Goal: Task Accomplishment & Management: Complete application form

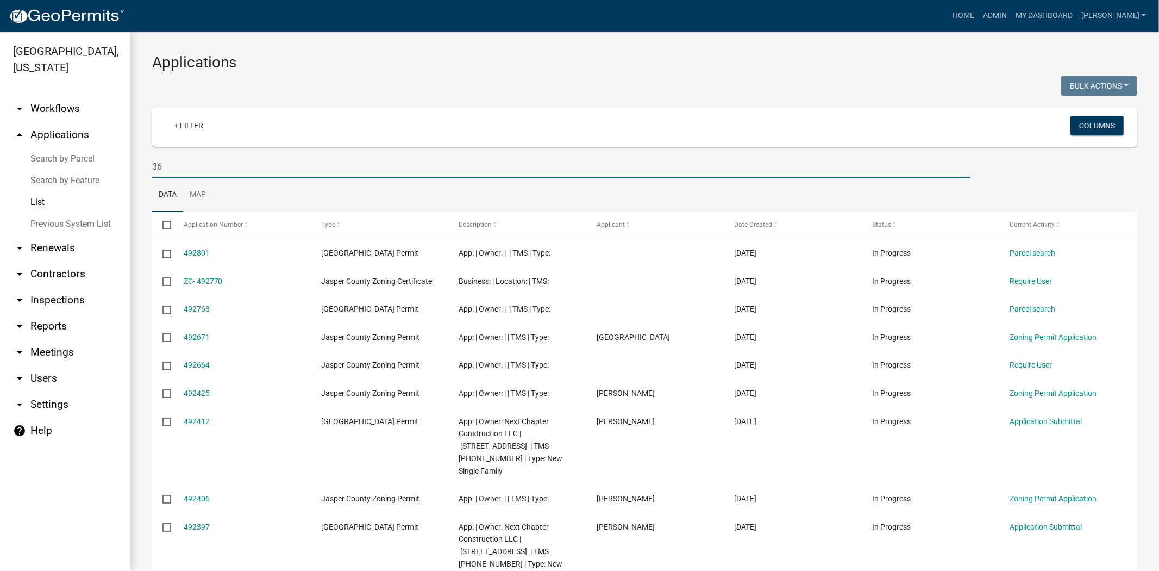
type input "3"
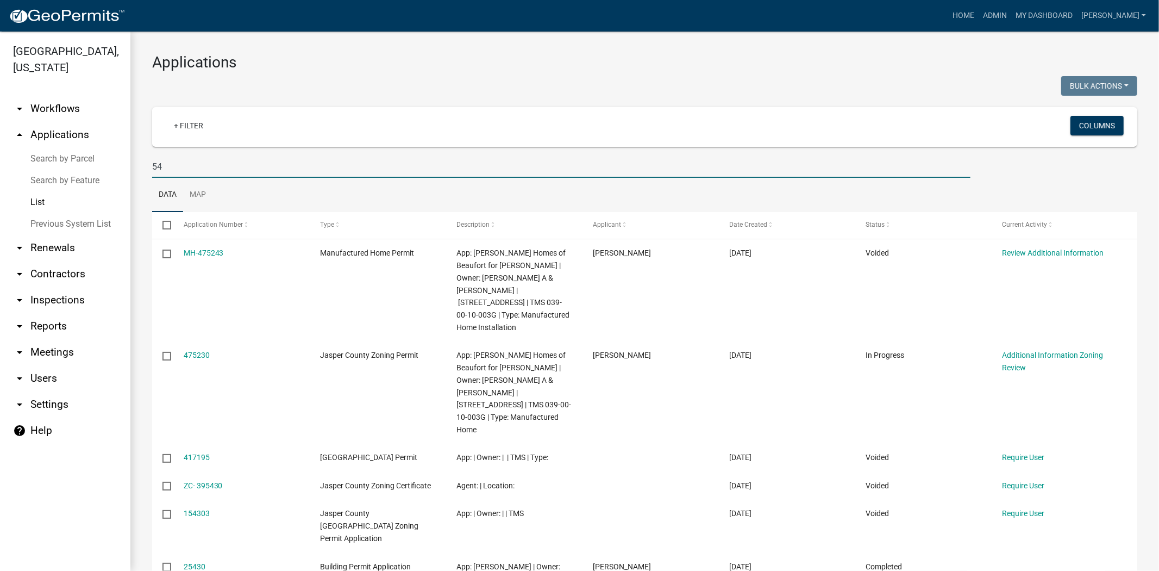
type input "5"
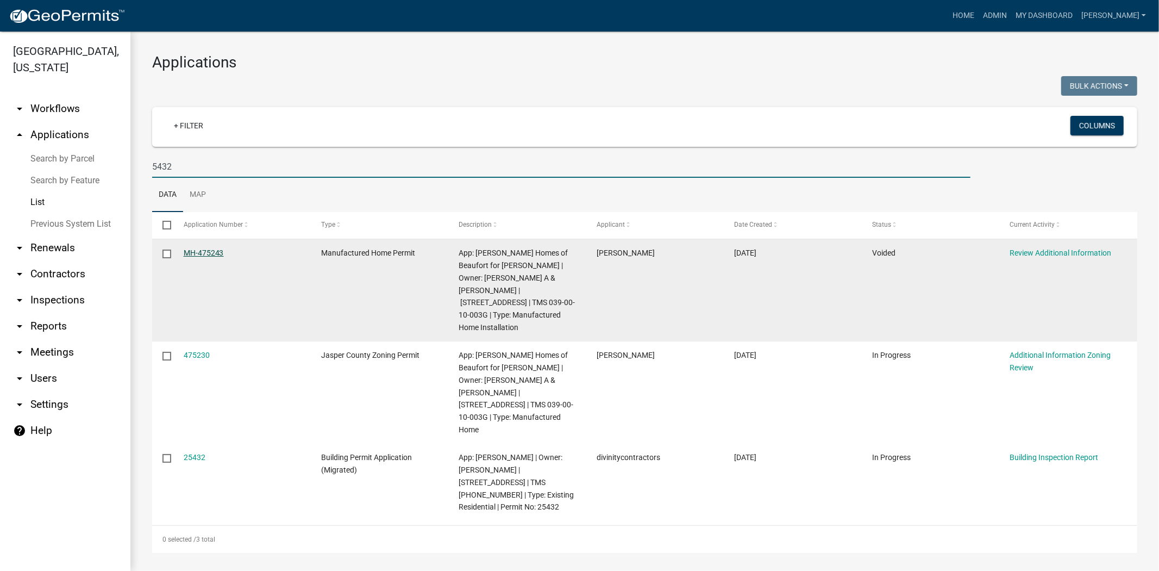
type input "5432"
click at [213, 255] on link "MH-475243" at bounding box center [204, 252] width 40 height 9
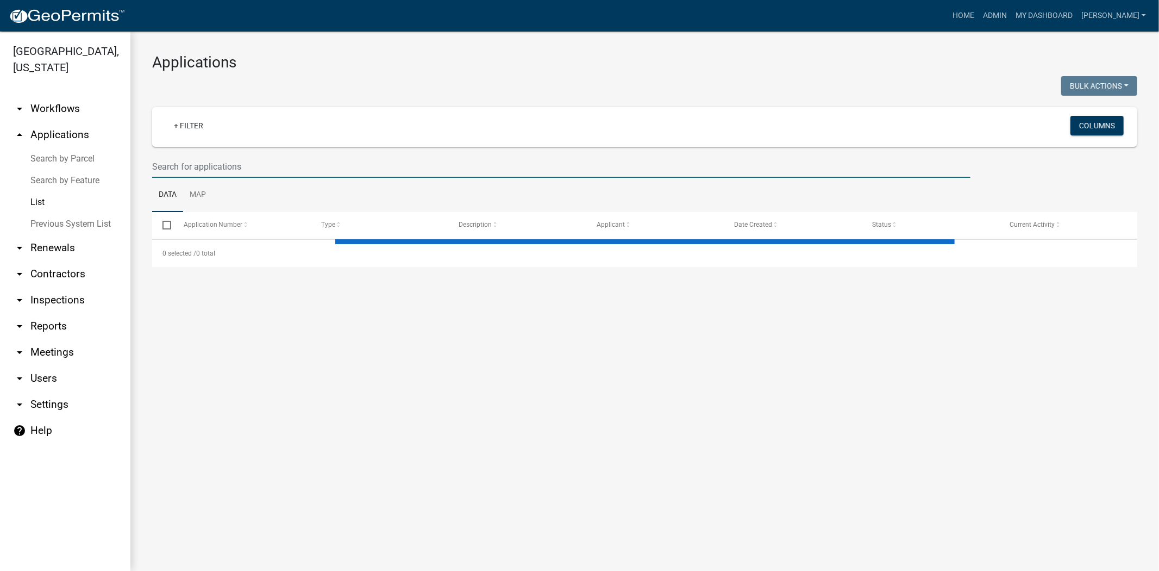
click at [301, 157] on input "text" at bounding box center [561, 166] width 818 height 22
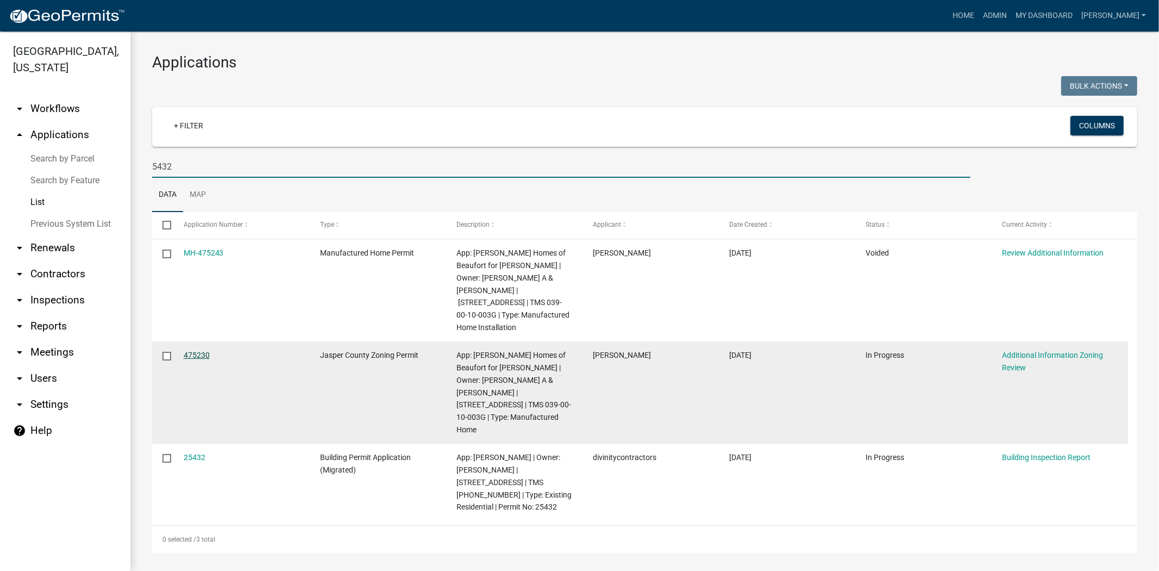
type input "5432"
click at [200, 351] on link "475230" at bounding box center [197, 355] width 26 height 9
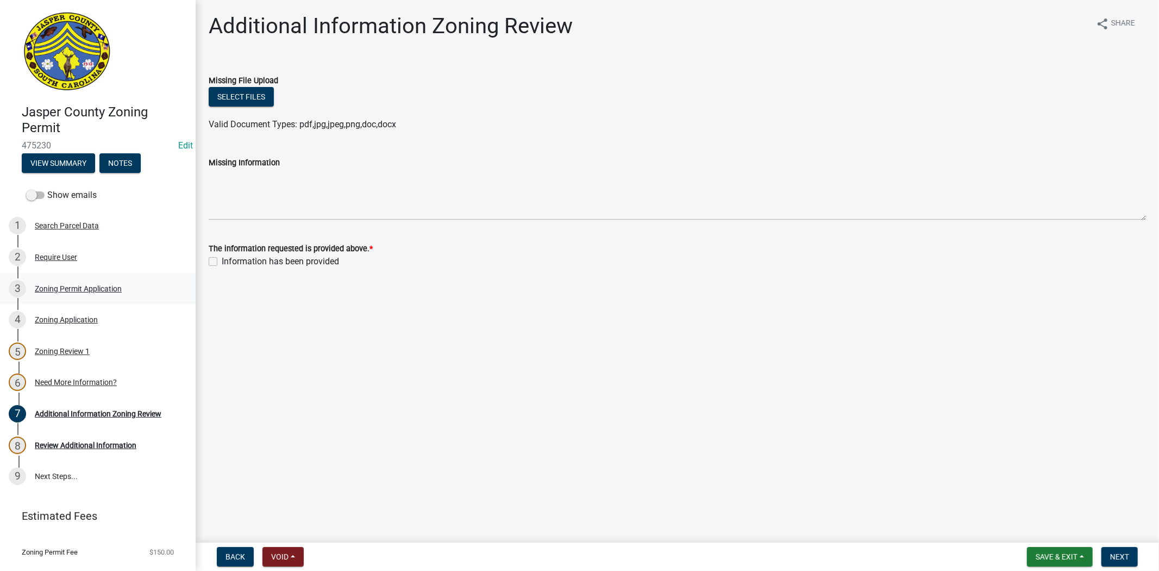
click at [46, 290] on div "Zoning Permit Application" at bounding box center [78, 289] width 87 height 8
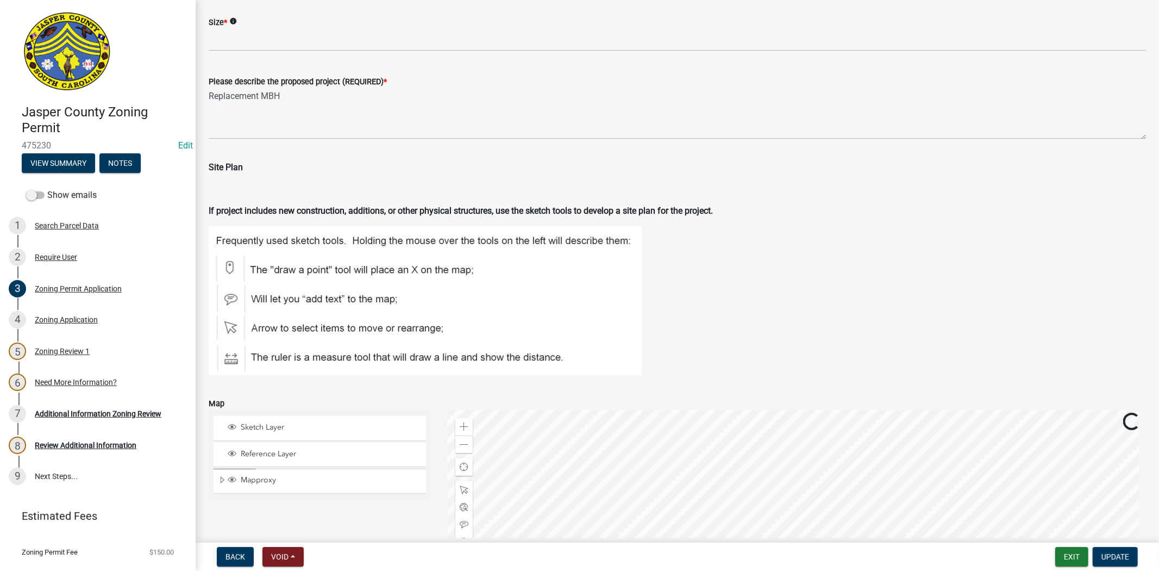
scroll to position [1932, 0]
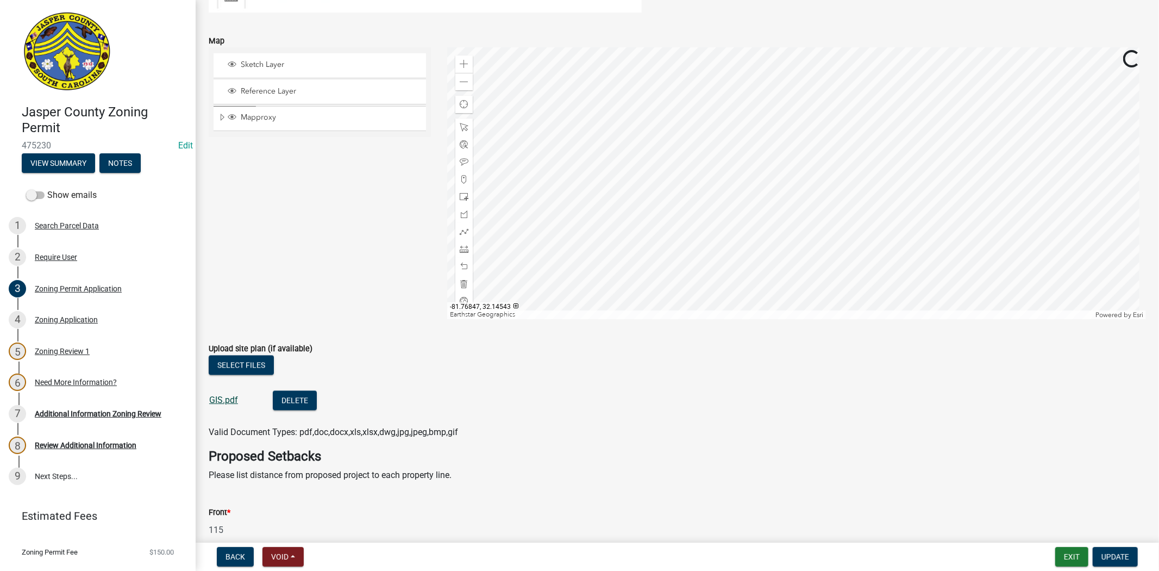
click at [223, 398] on link "GIS.pdf" at bounding box center [223, 400] width 29 height 10
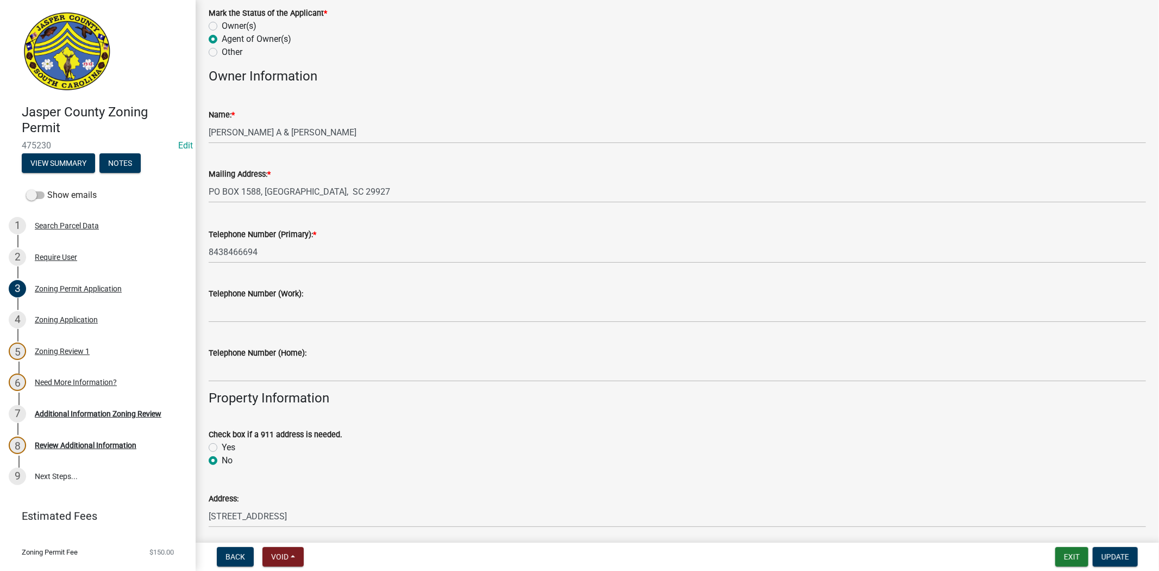
scroll to position [0, 0]
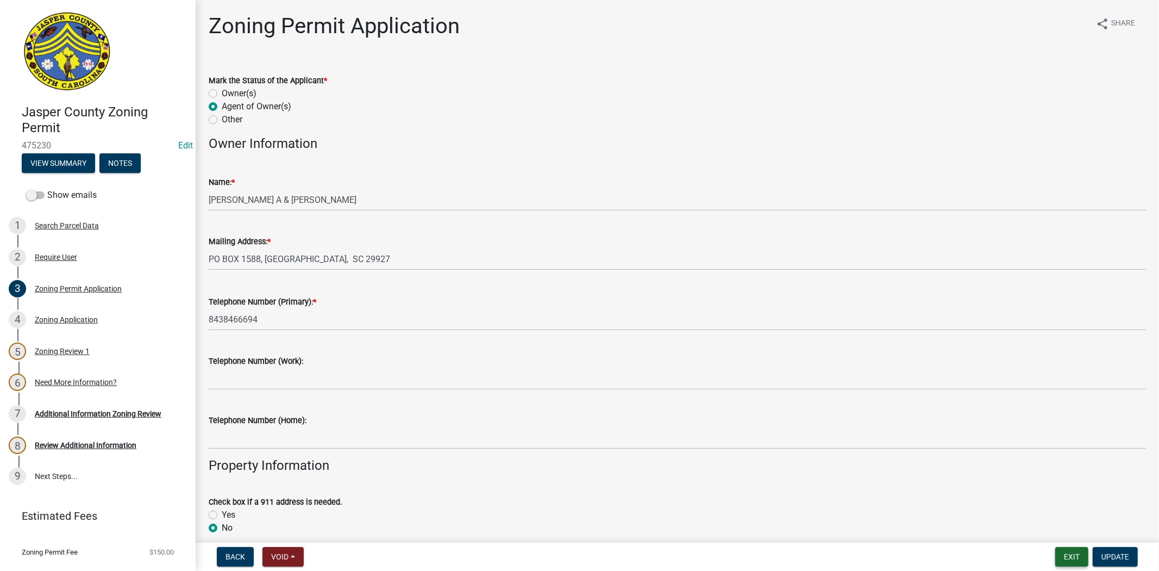
click at [1075, 551] on button "Exit" at bounding box center [1071, 557] width 33 height 20
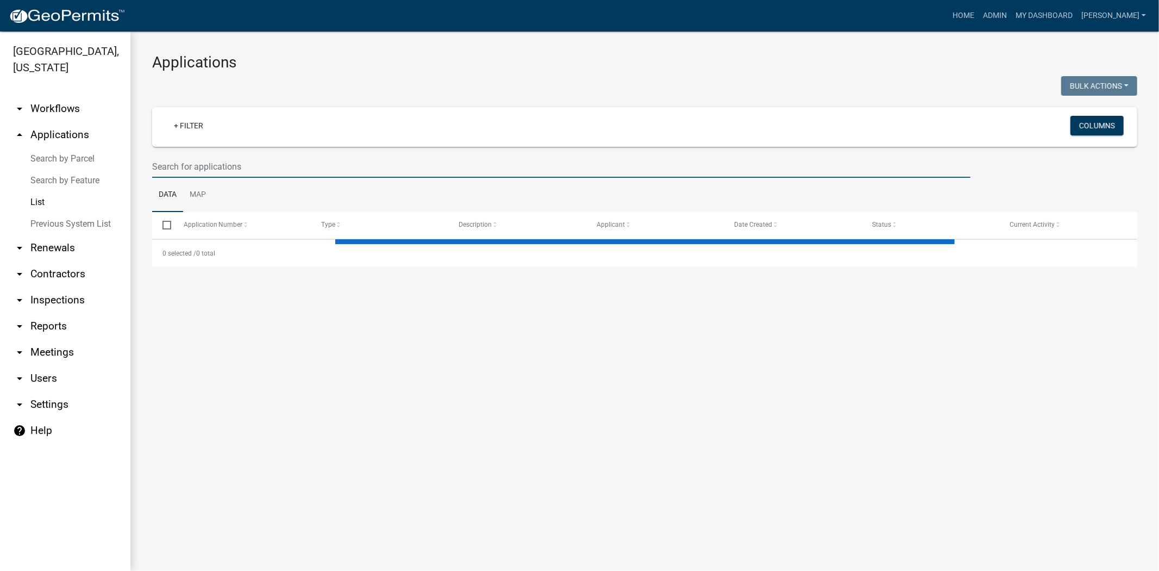
click at [263, 165] on input "text" at bounding box center [561, 166] width 818 height 22
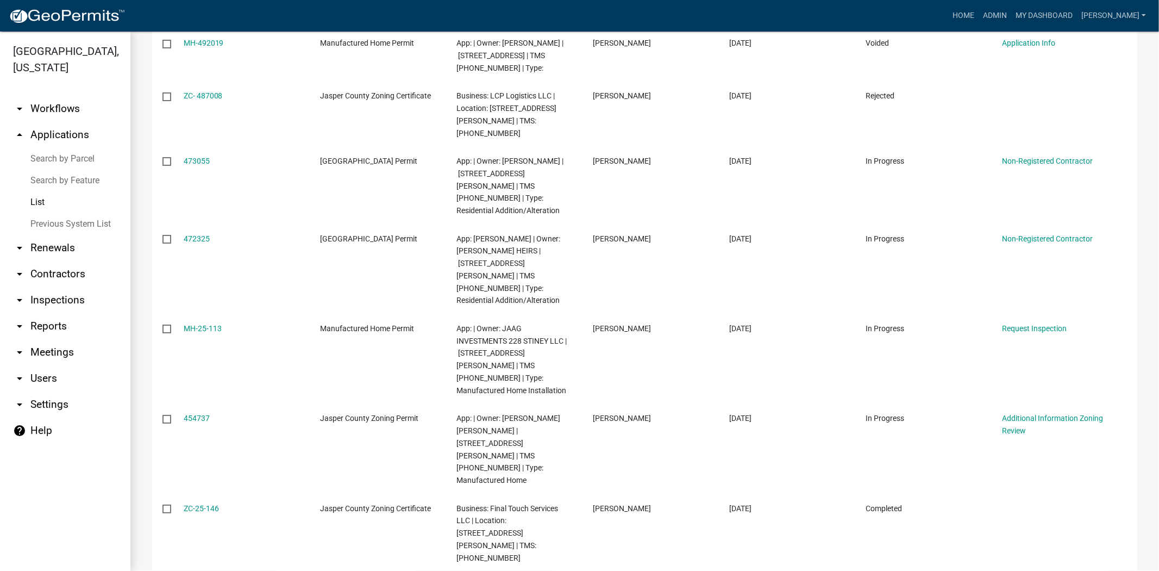
scroll to position [103, 0]
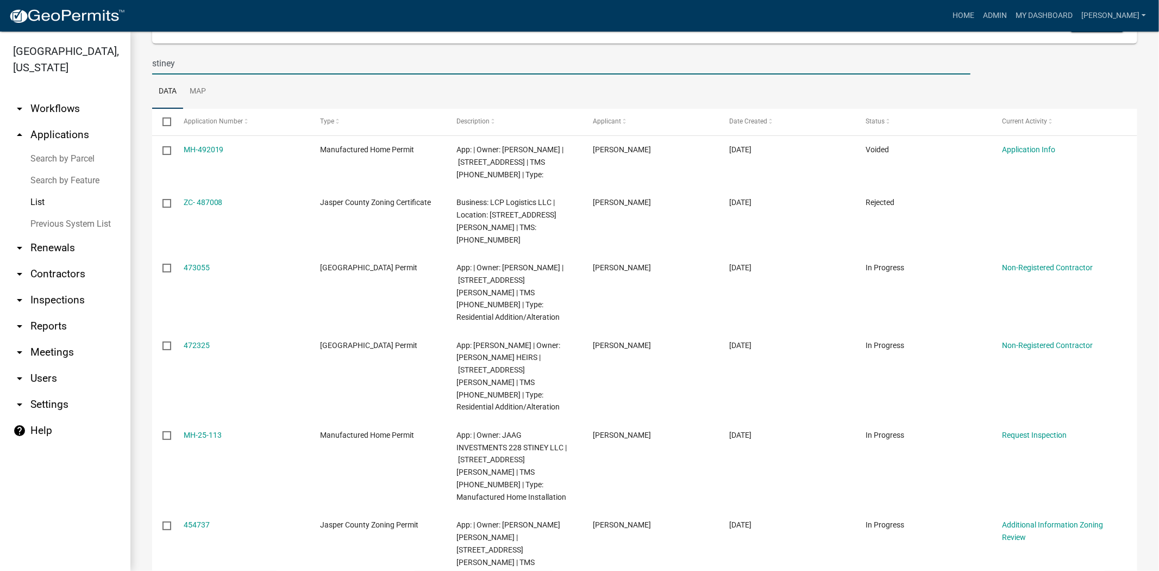
click at [153, 64] on input "stiney" at bounding box center [561, 63] width 818 height 22
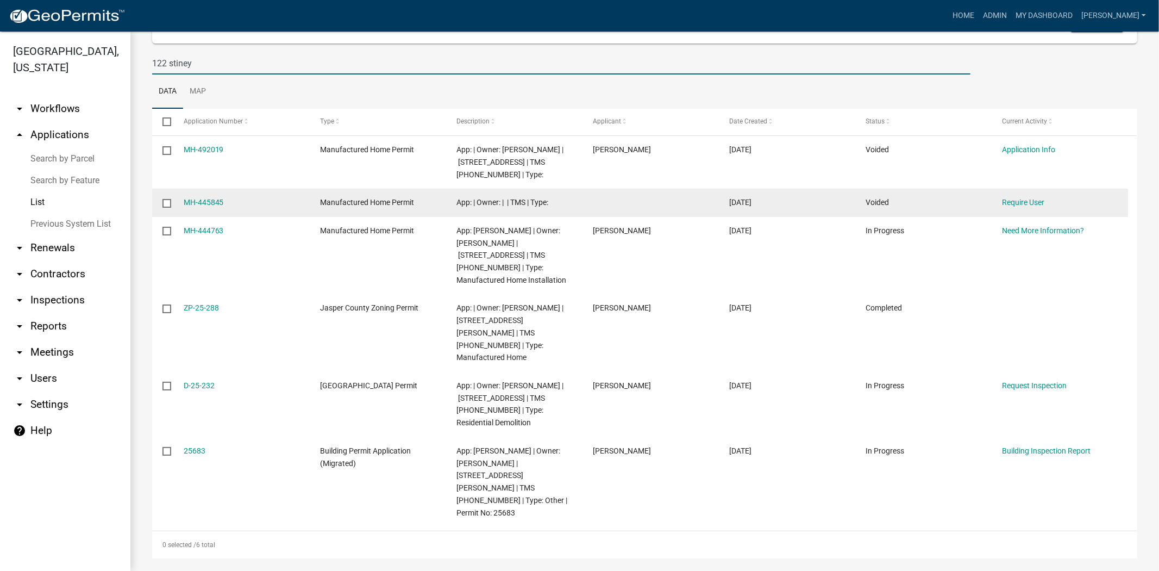
scroll to position [88, 0]
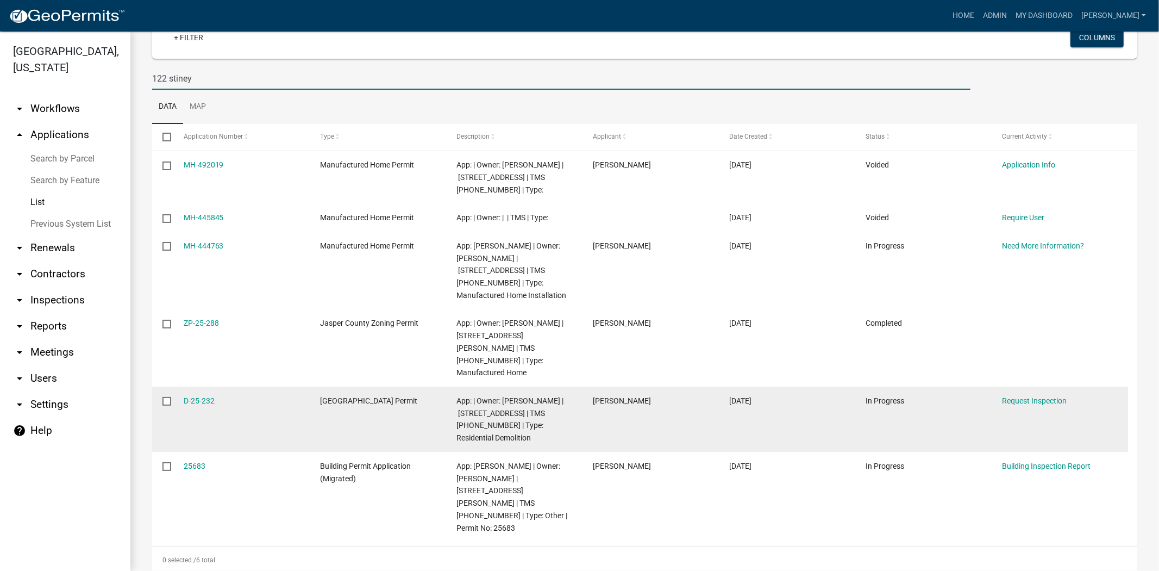
type input "122 stiney"
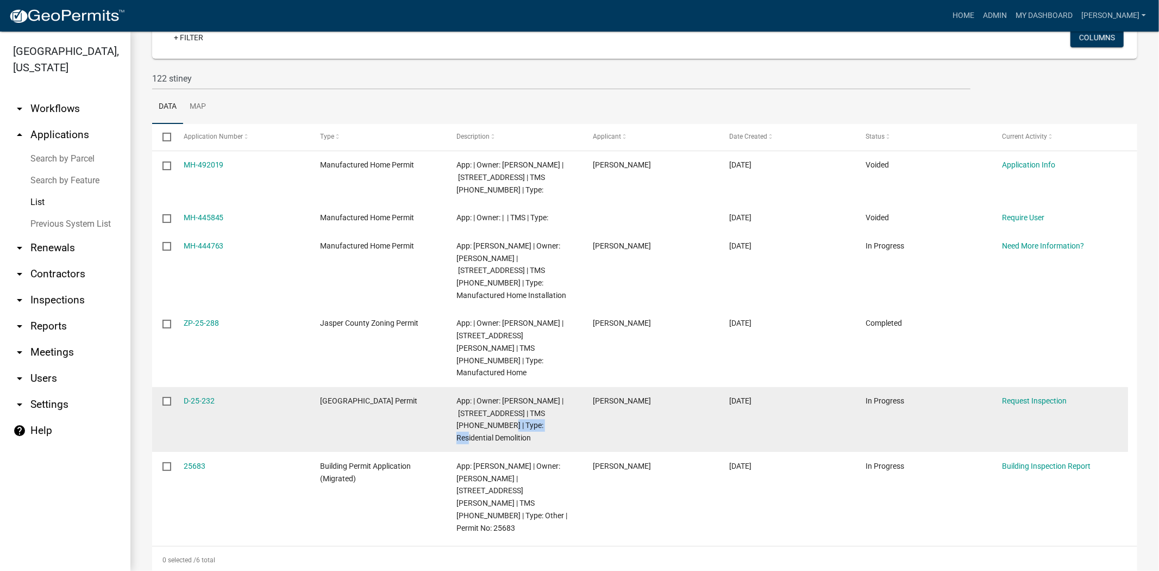
drag, startPoint x: 514, startPoint y: 414, endPoint x: 560, endPoint y: 414, distance: 46.2
click at [560, 414] on span "App: | Owner: MITCHELL CAROLYN | 122 STINEY FUNERAL HOME RD | TMS 029-47-02-014…" at bounding box center [510, 419] width 107 height 46
copy span "029-47-02-014"
click at [1022, 396] on link "Request Inspection" at bounding box center [1034, 400] width 65 height 9
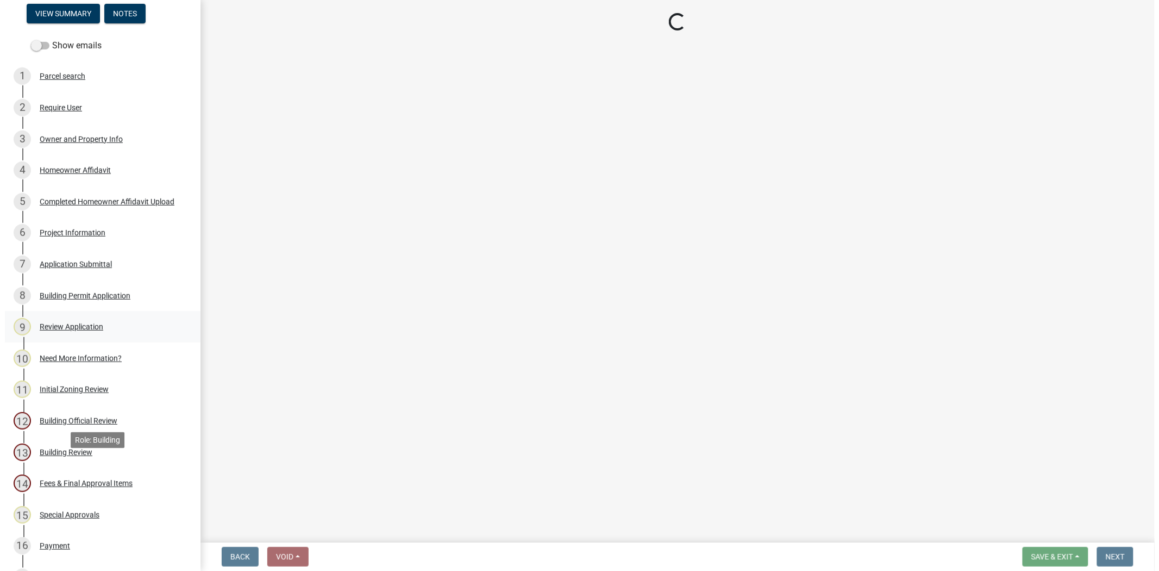
scroll to position [121, 0]
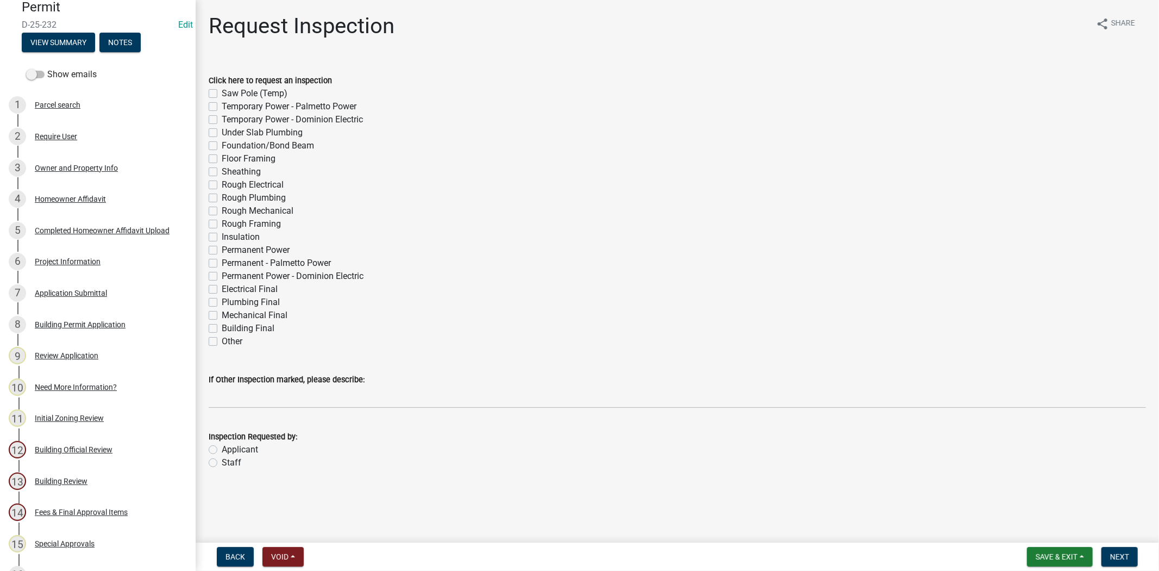
click at [222, 339] on label "Other" at bounding box center [232, 341] width 21 height 13
click at [222, 339] on input "Other" at bounding box center [225, 338] width 7 height 7
checkbox input "true"
checkbox input "false"
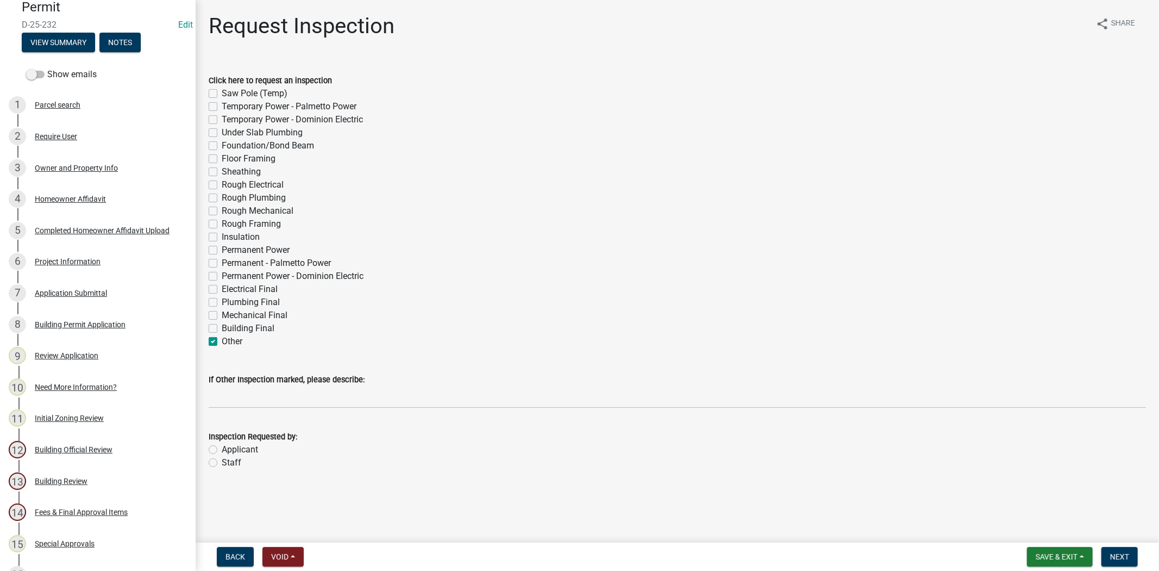
checkbox input "false"
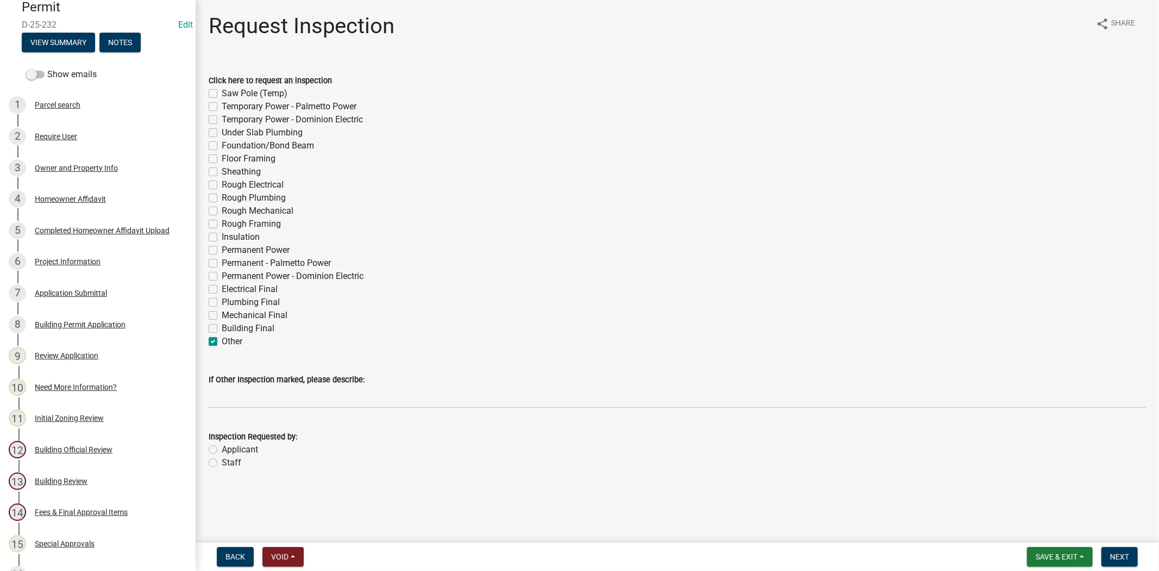
checkbox input "false"
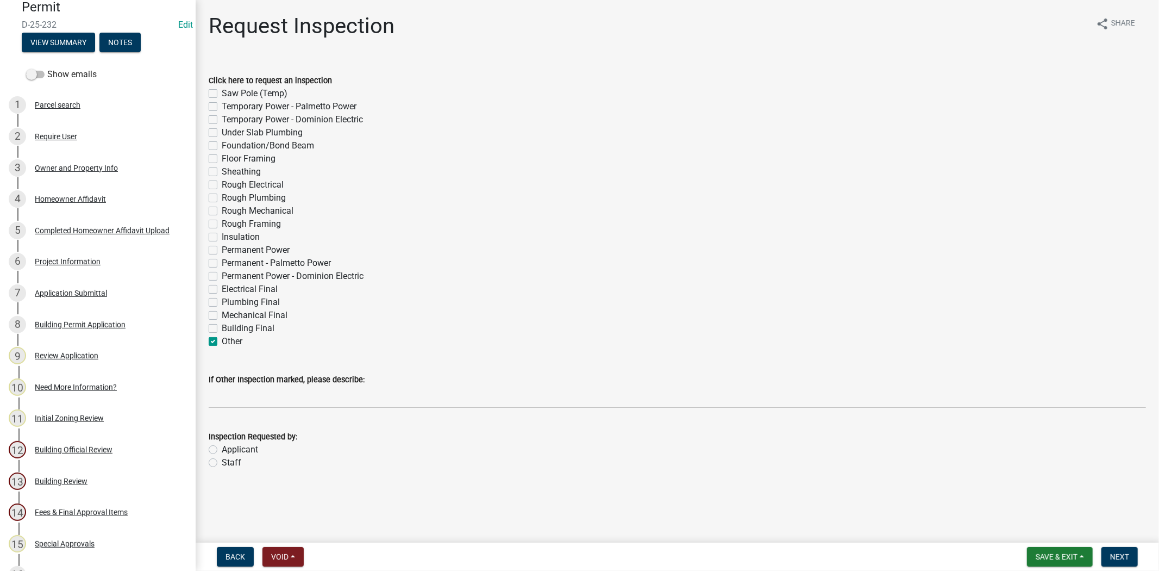
checkbox input "false"
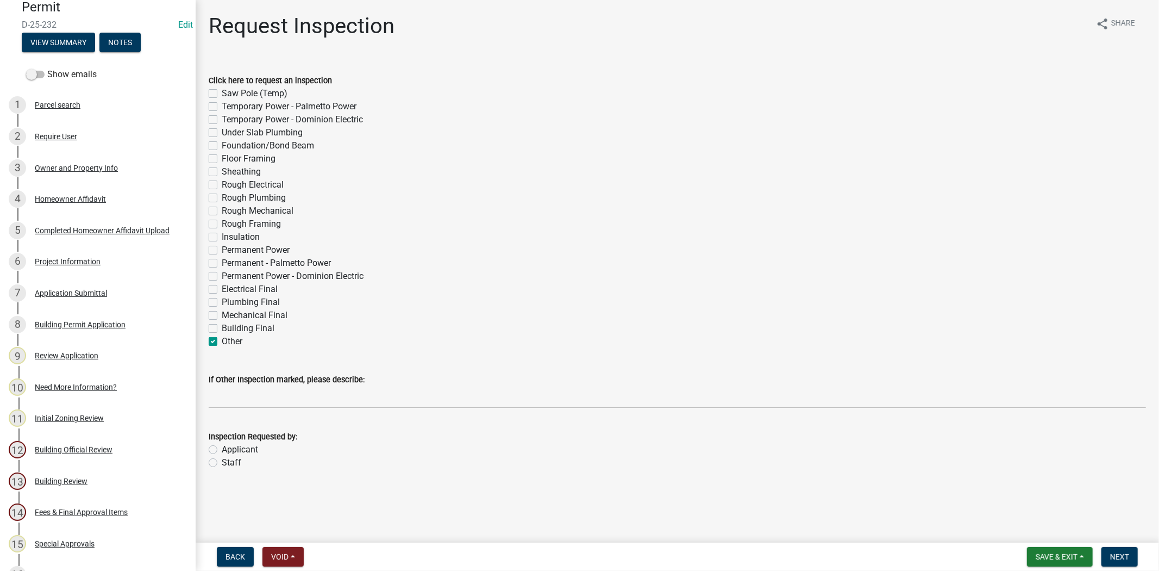
checkbox input "false"
checkbox input "true"
click at [222, 460] on label "Staff" at bounding box center [232, 462] width 20 height 13
click at [222, 460] on input "Staff" at bounding box center [225, 459] width 7 height 7
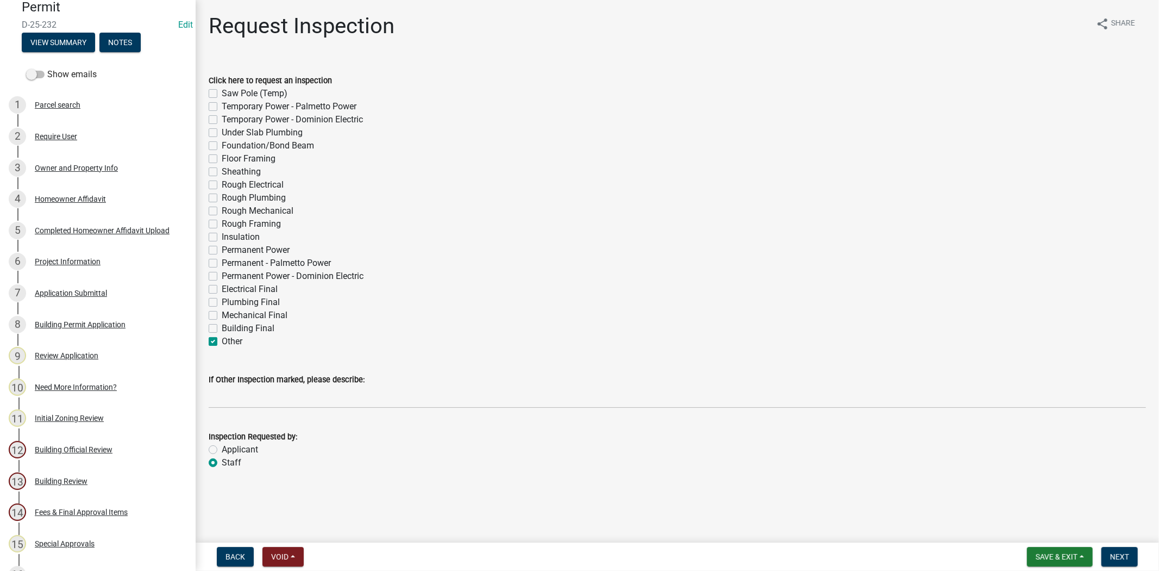
radio input "true"
click at [1126, 557] on span "Next" at bounding box center [1119, 556] width 19 height 9
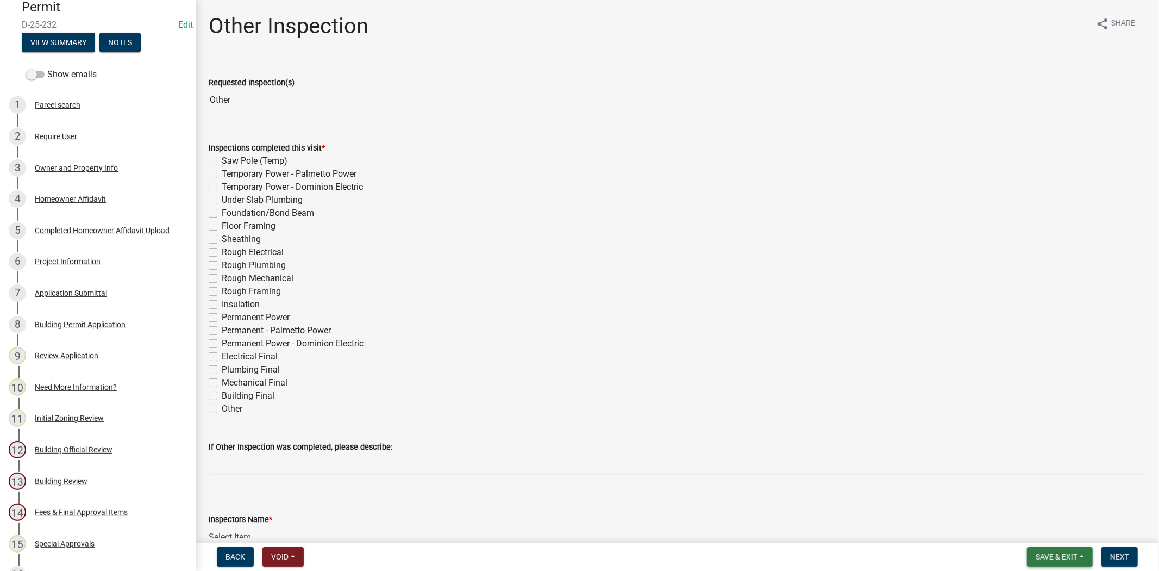
click at [1085, 557] on button "Save & Exit" at bounding box center [1060, 557] width 66 height 20
click at [1034, 532] on button "Save & Exit" at bounding box center [1049, 528] width 87 height 26
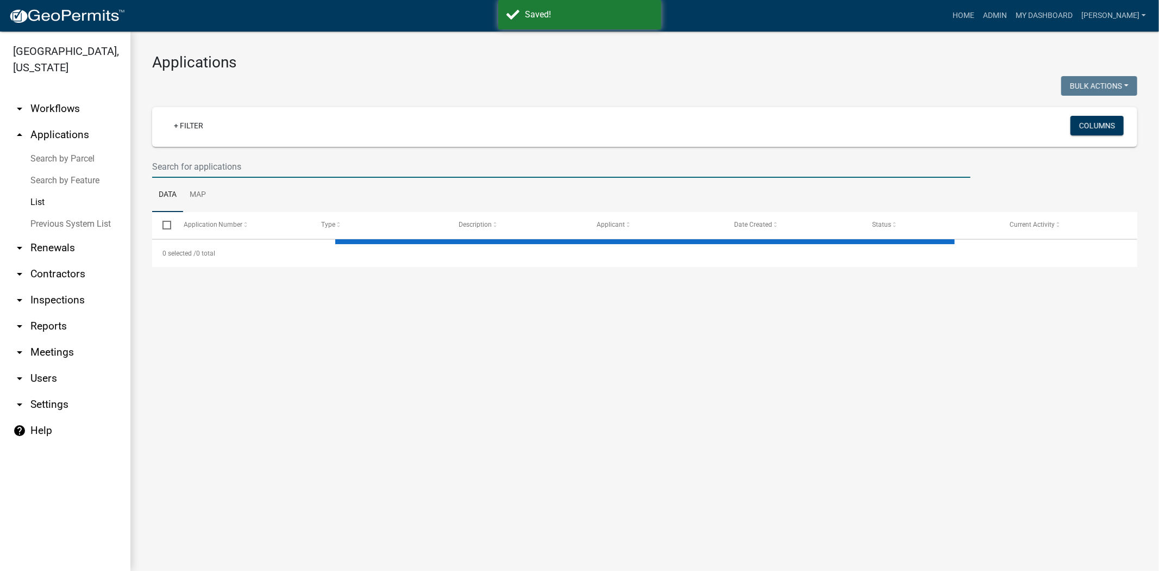
click at [198, 163] on input "text" at bounding box center [561, 166] width 818 height 22
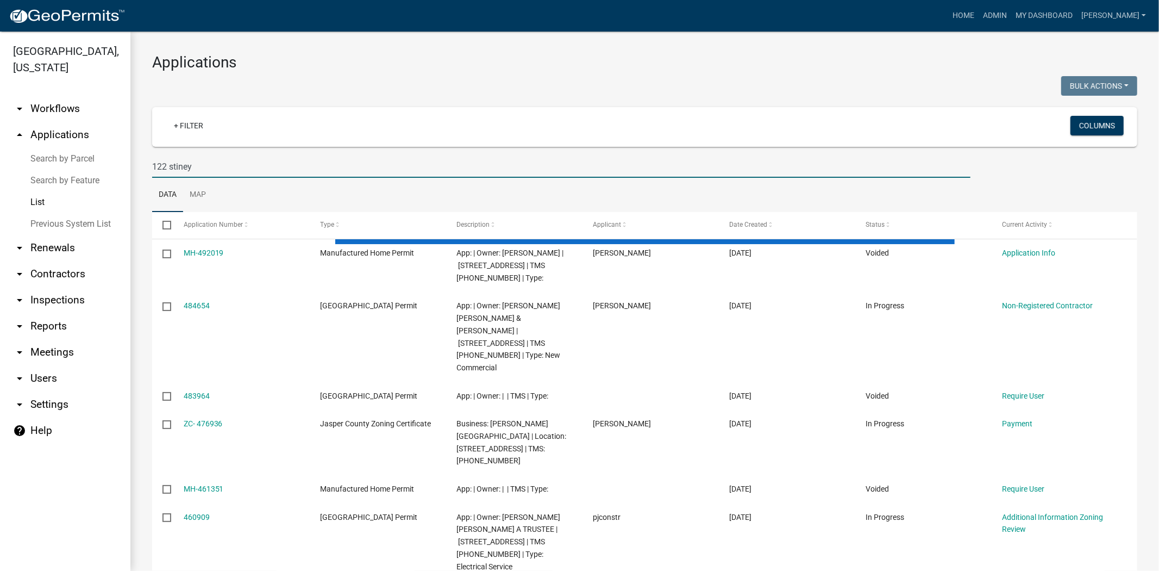
type input "122 stiney"
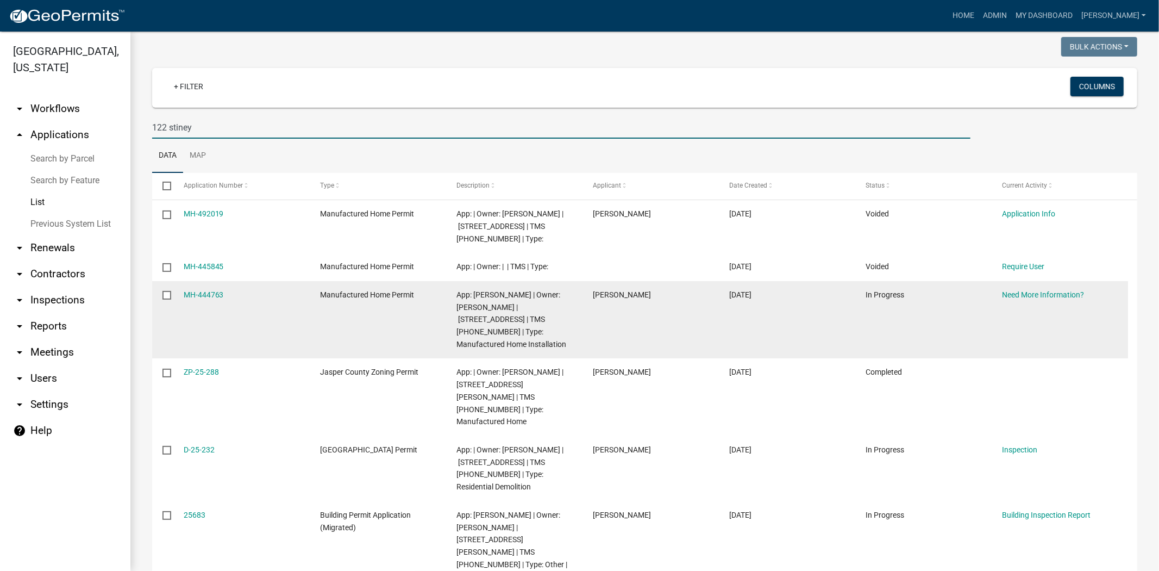
scroll to position [88, 0]
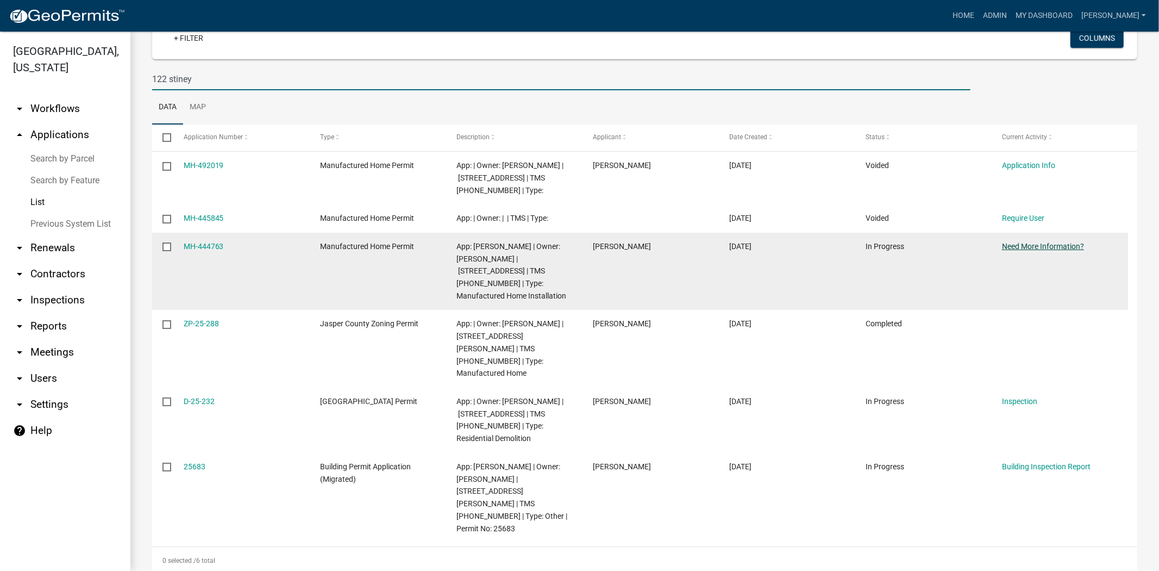
click at [1034, 245] on link "Need More Information?" at bounding box center [1043, 246] width 82 height 9
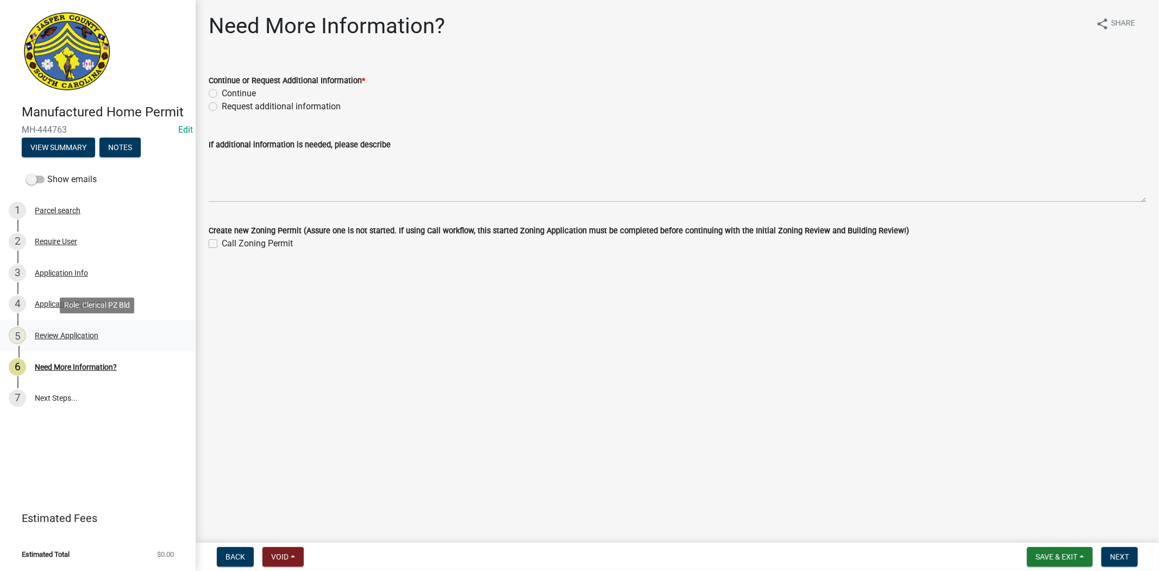
click at [93, 336] on div "Review Application" at bounding box center [67, 336] width 64 height 8
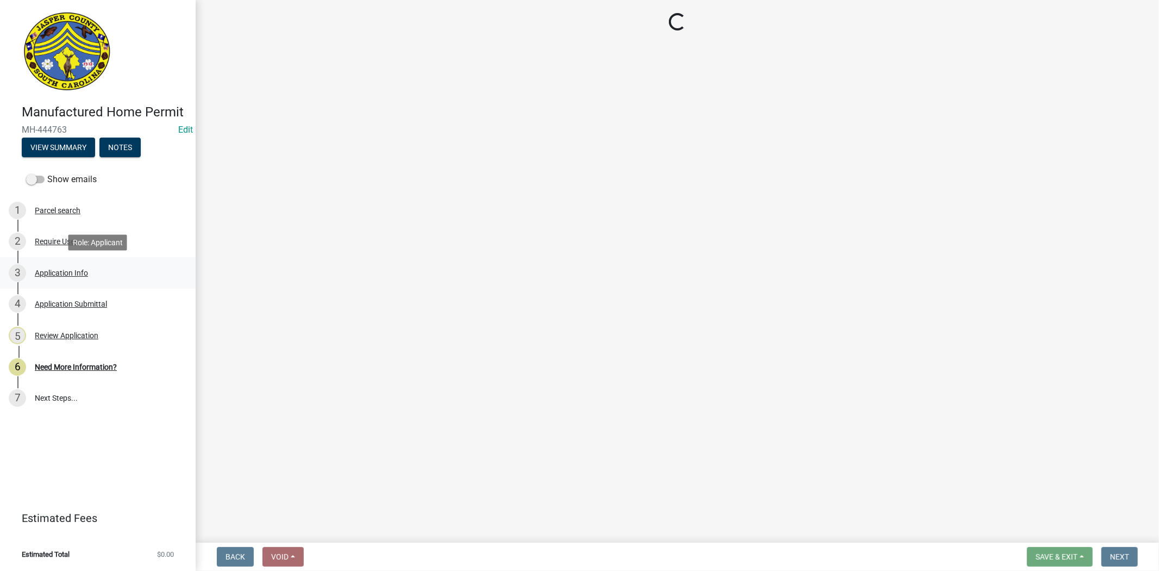
click at [72, 270] on div "Application Info" at bounding box center [61, 273] width 53 height 8
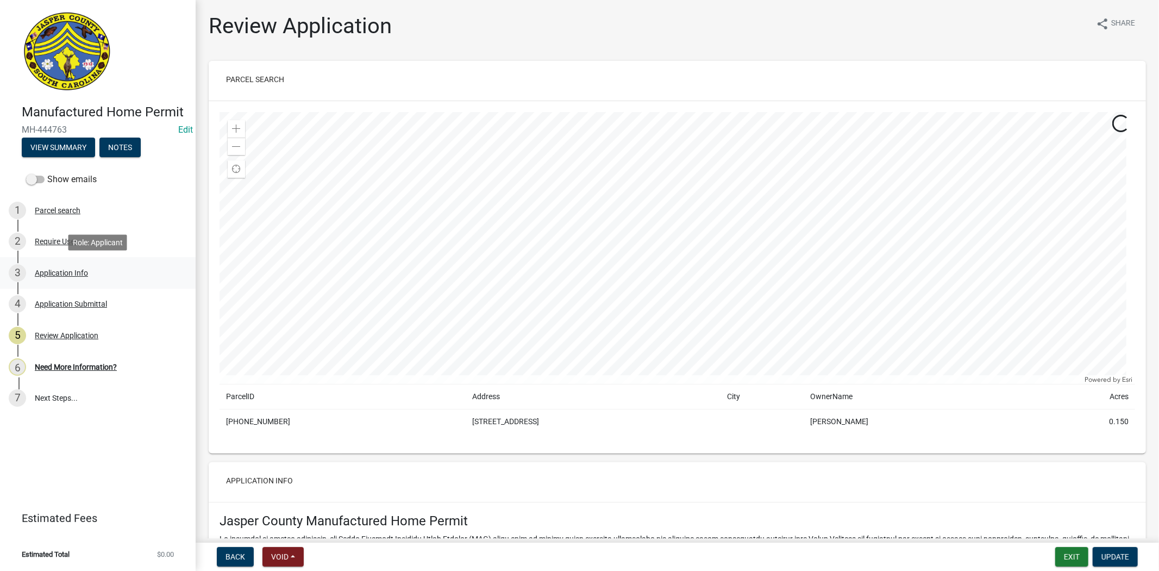
select select "00748aa1-56c2-4786-b7ff-9b3cb1d8d455"
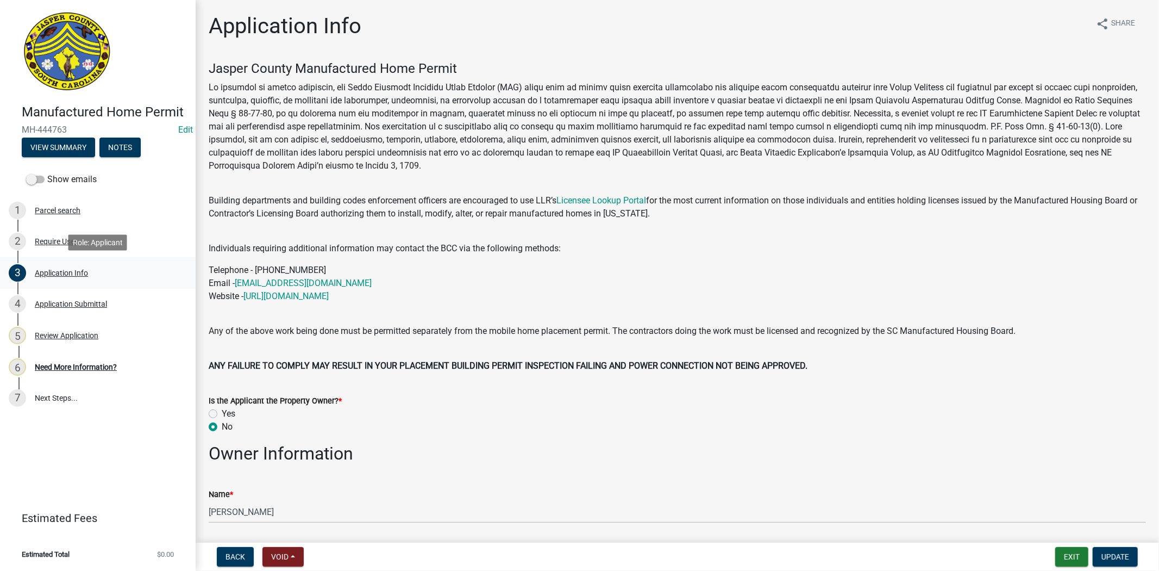
click at [100, 279] on div "3 Application Info" at bounding box center [94, 272] width 170 height 17
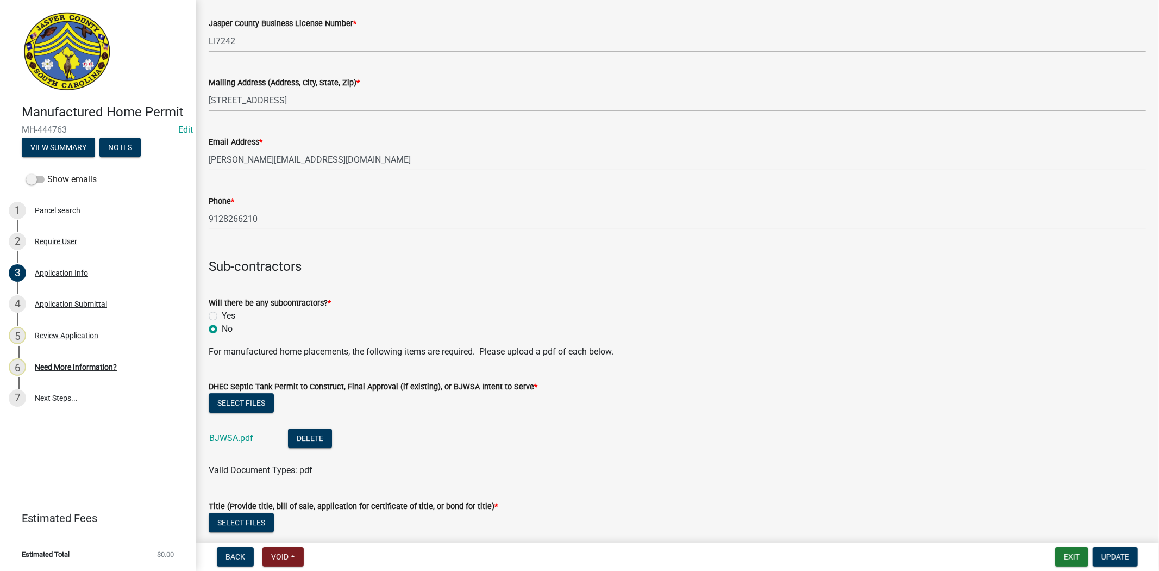
scroll to position [2838, 0]
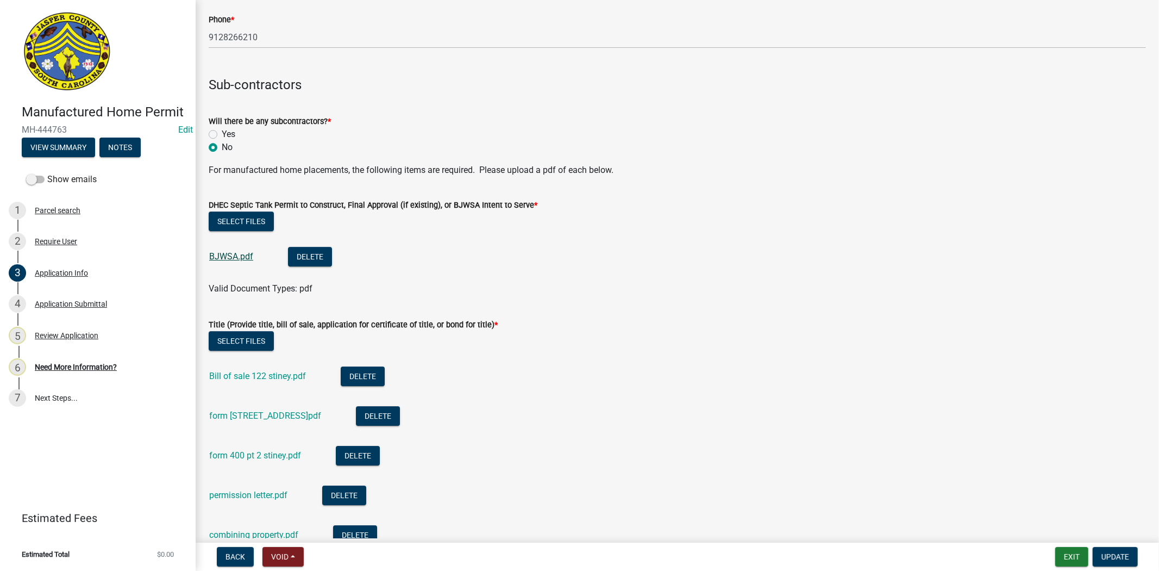
click at [232, 254] on link "BJWSA.pdf" at bounding box center [231, 256] width 44 height 10
click at [270, 377] on link "Bill of sale 122 stiney.pdf" at bounding box center [257, 376] width 97 height 10
click at [280, 417] on link "form 400 122Stiney rd.pdf" at bounding box center [265, 415] width 112 height 10
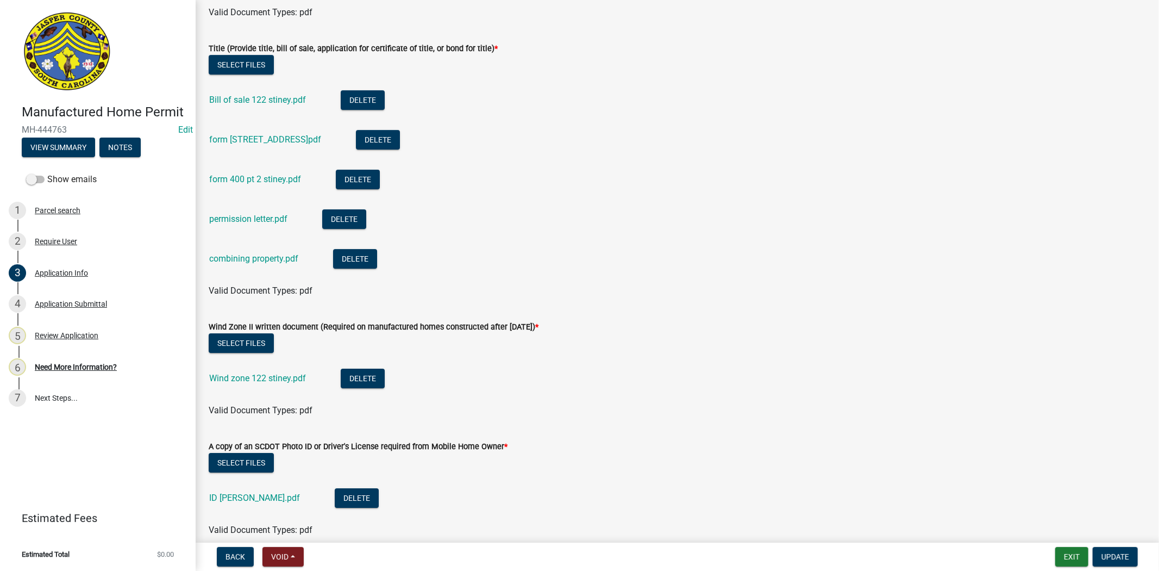
scroll to position [3140, 0]
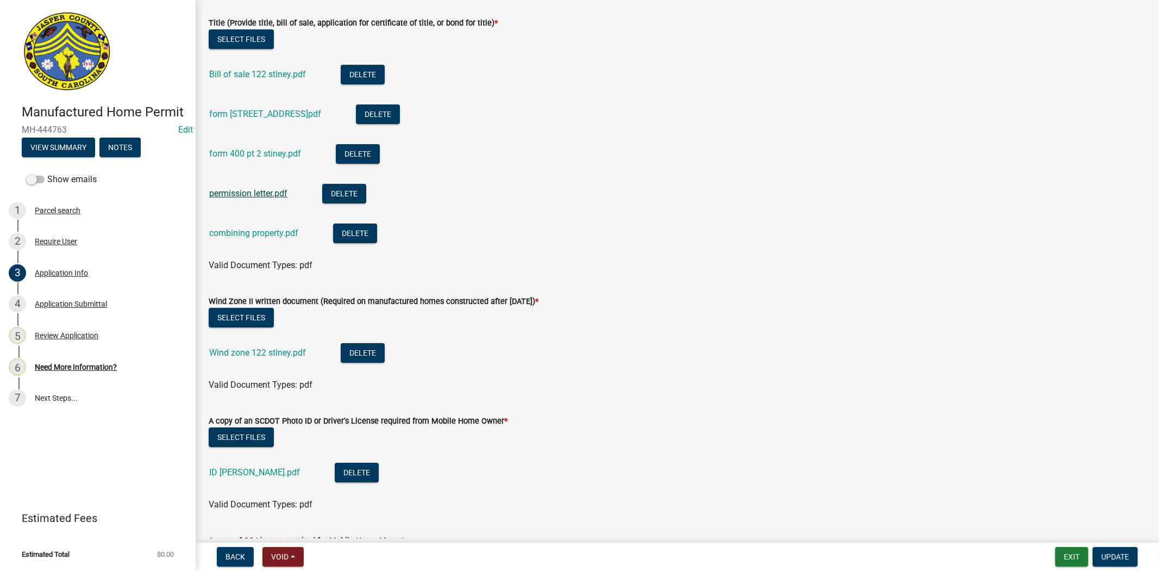
click at [260, 195] on link "permission letter.pdf" at bounding box center [248, 193] width 78 height 10
click at [268, 354] on link "Wind zone 122 stiney.pdf" at bounding box center [257, 352] width 97 height 10
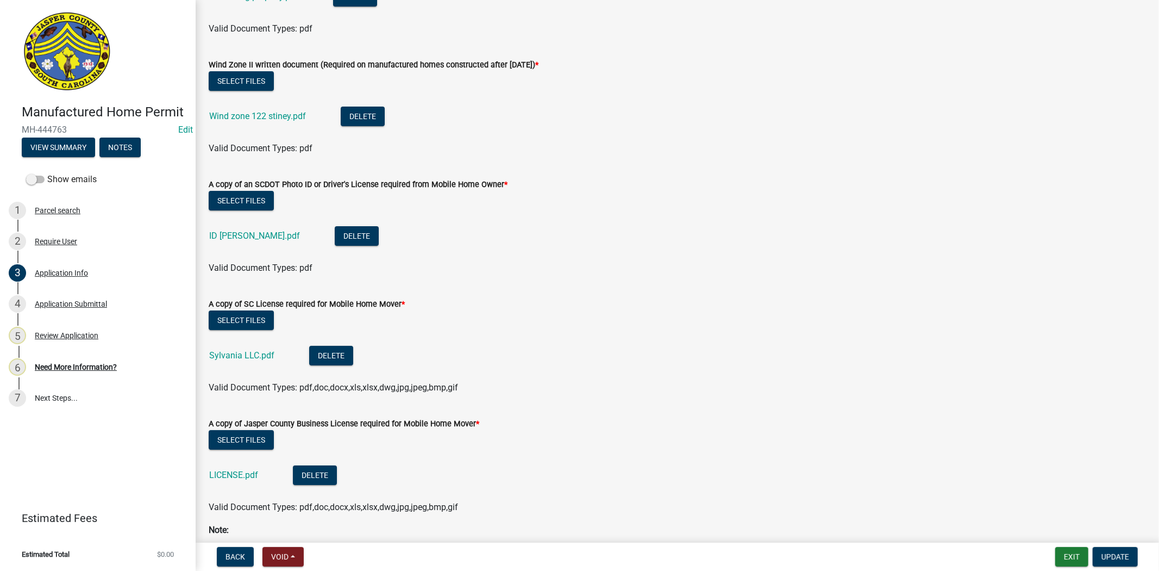
scroll to position [3382, 0]
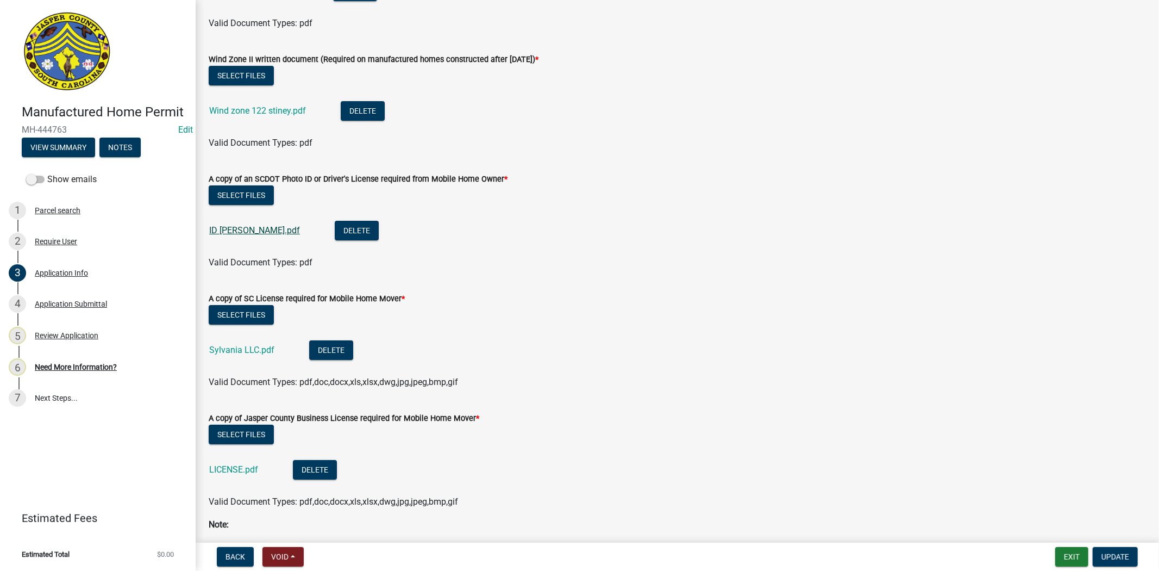
click at [243, 227] on link "ID Heyward.pdf" at bounding box center [254, 230] width 91 height 10
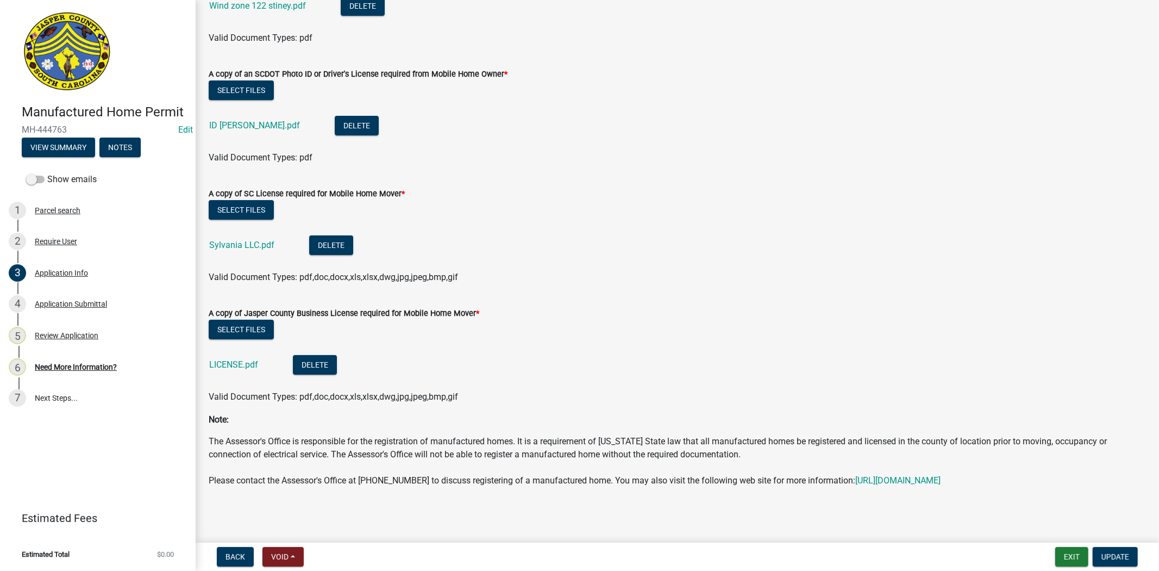
scroll to position [3498, 0]
click at [238, 359] on link "LICENSE.pdf" at bounding box center [233, 364] width 49 height 10
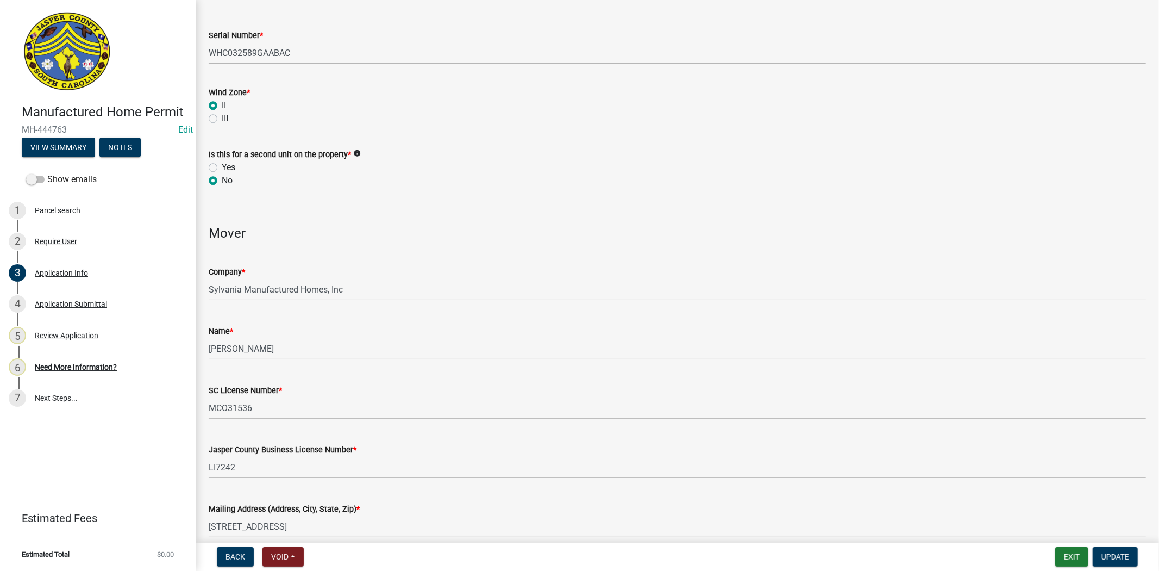
scroll to position [2533, 0]
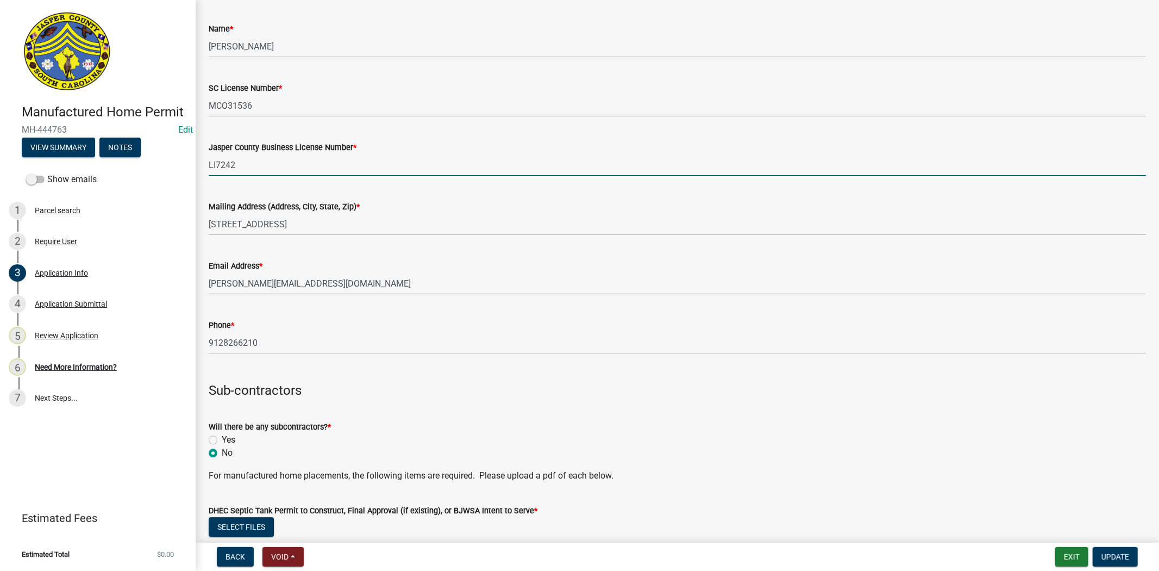
click at [258, 161] on input "LI7242" at bounding box center [678, 165] width 938 height 22
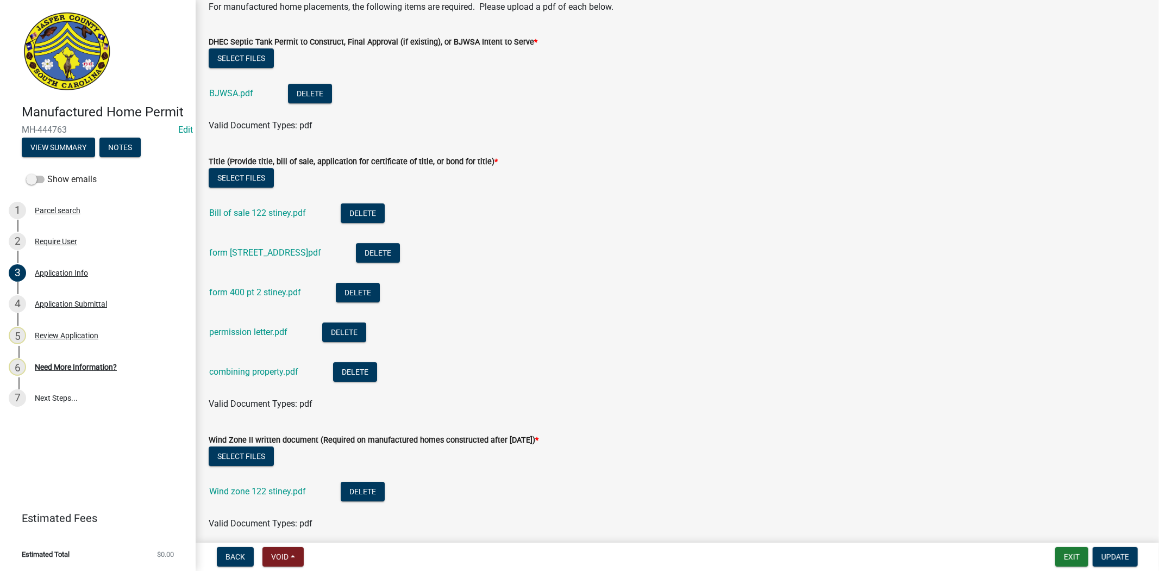
scroll to position [3136, 0]
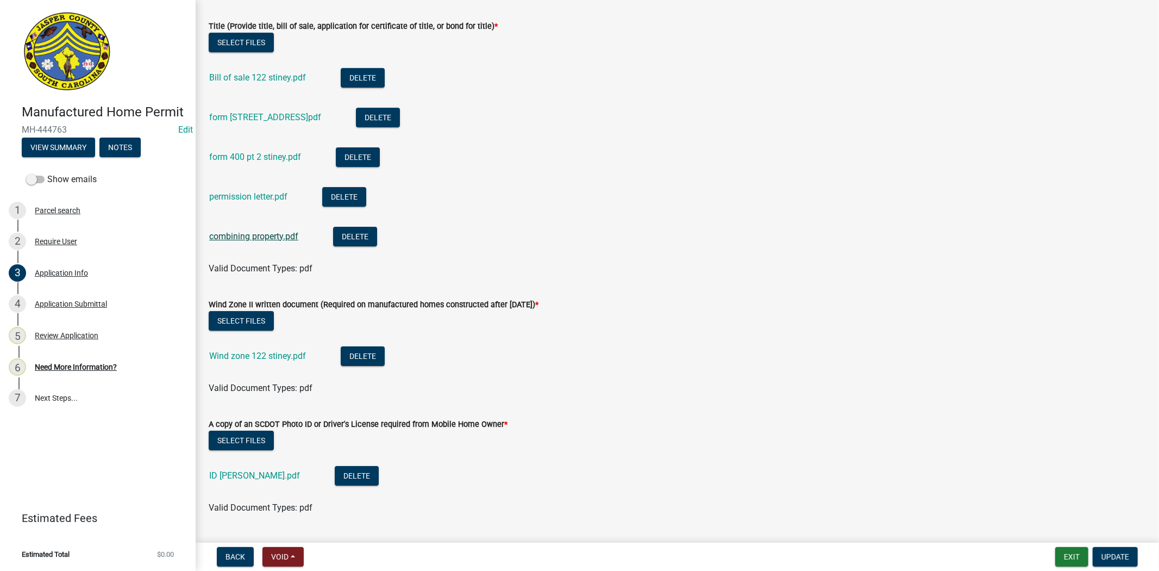
click at [274, 236] on link "combining property.pdf" at bounding box center [253, 236] width 89 height 10
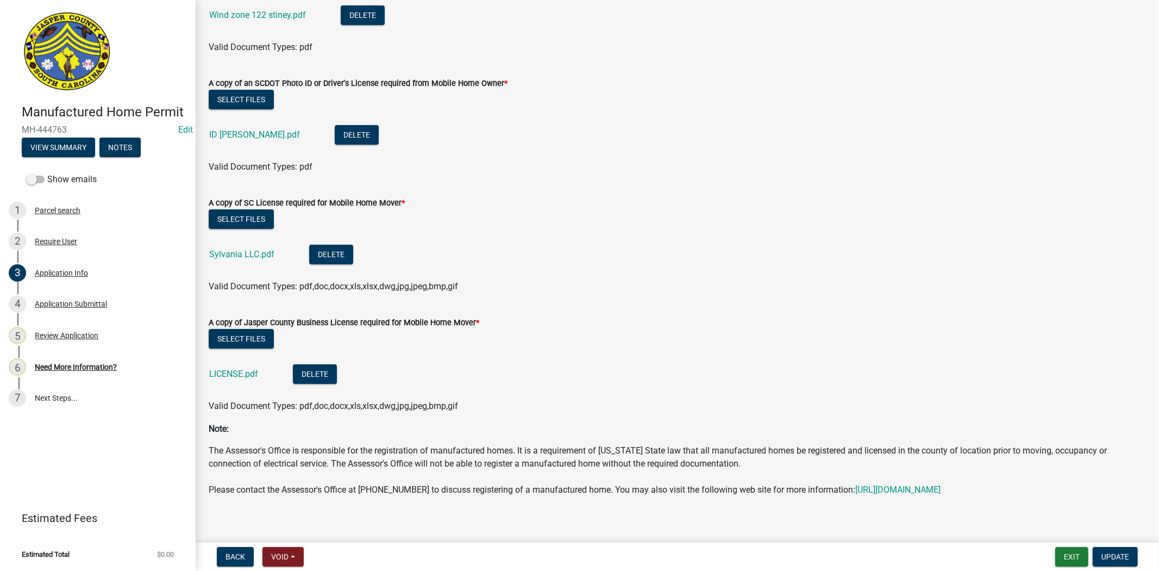
scroll to position [3498, 0]
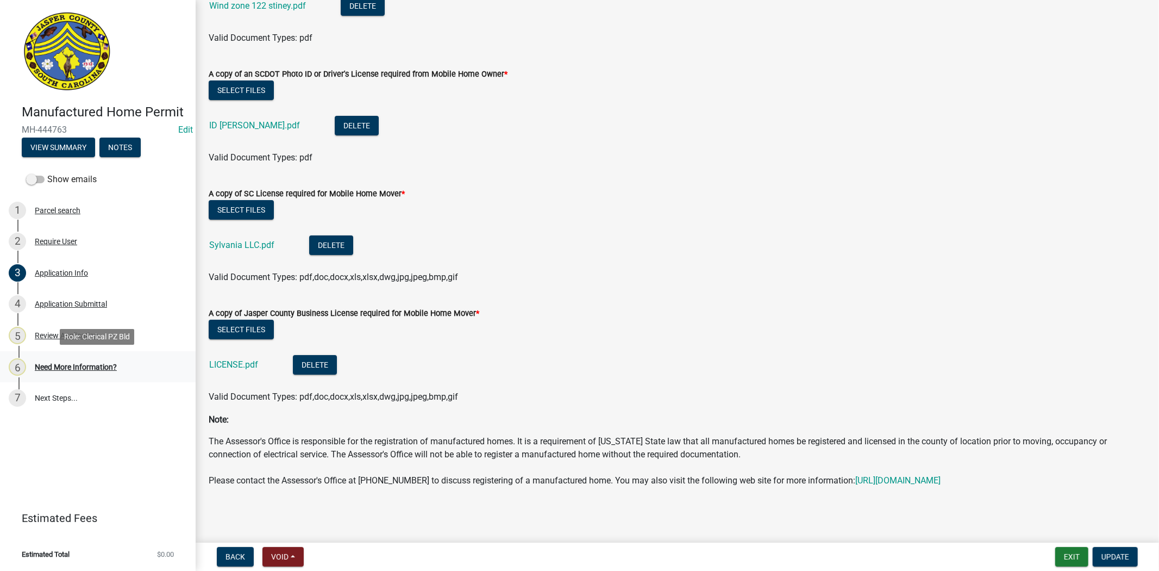
click at [76, 368] on div "Need More Information?" at bounding box center [76, 367] width 82 height 8
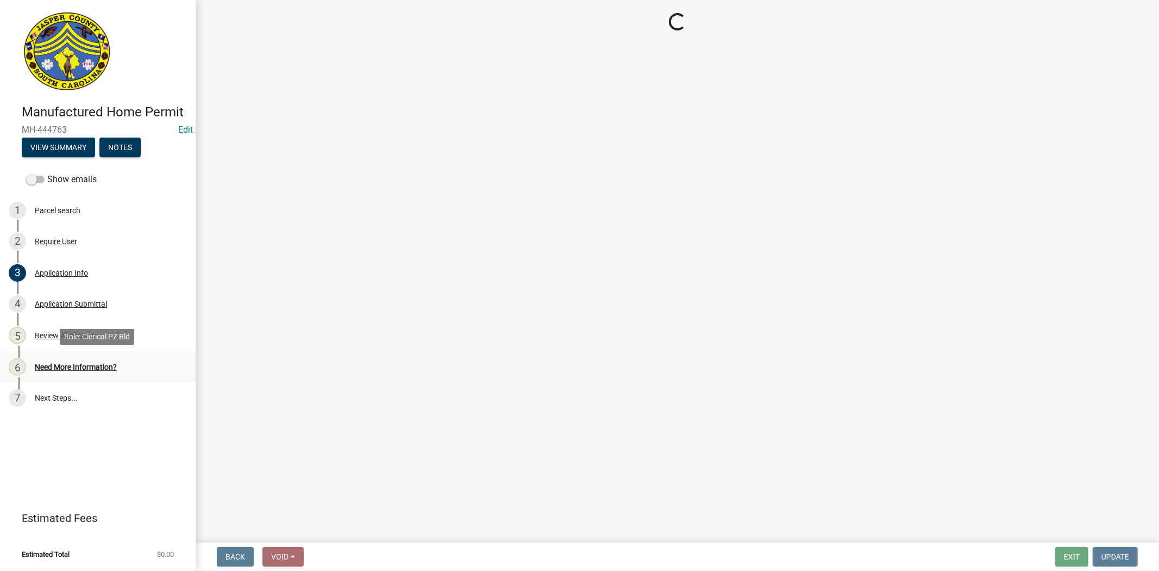
scroll to position [0, 0]
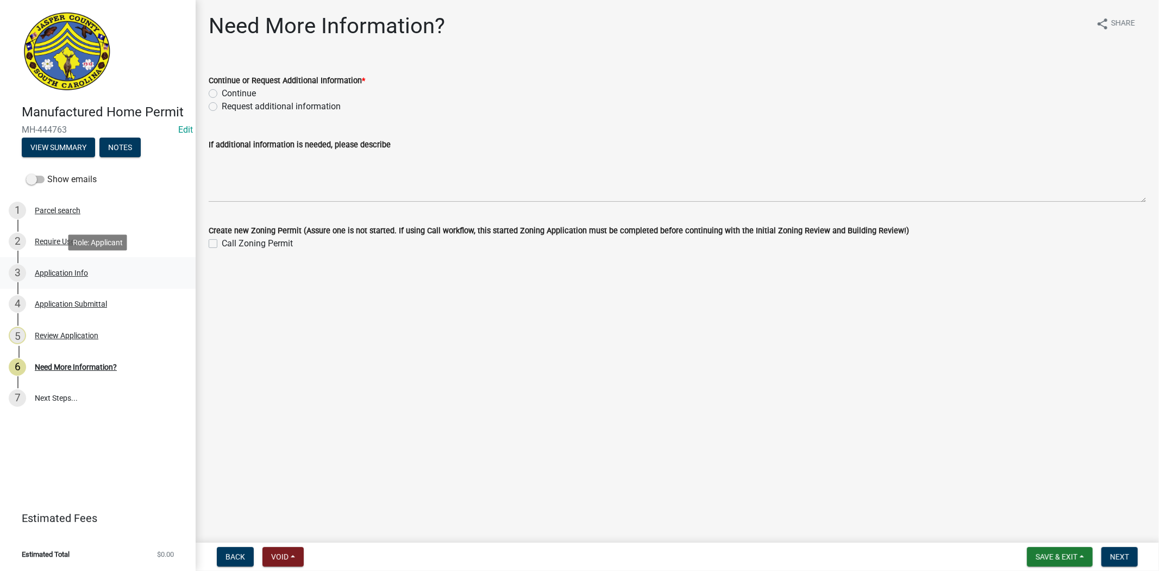
click at [59, 280] on div "3 Application Info" at bounding box center [94, 272] width 170 height 17
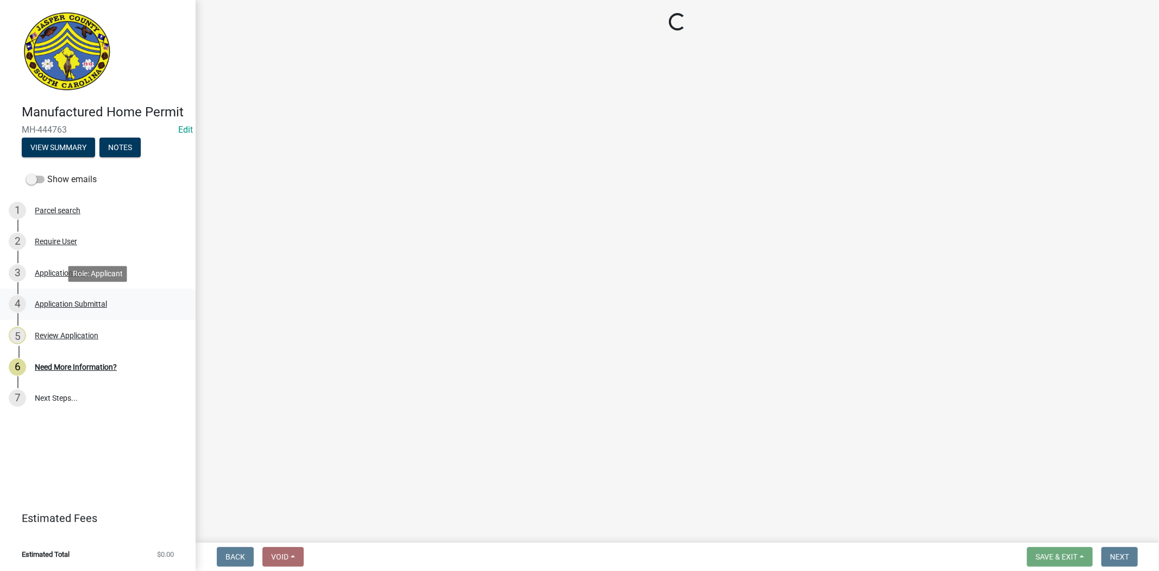
select select "00748aa1-56c2-4786-b7ff-9b3cb1d8d455"
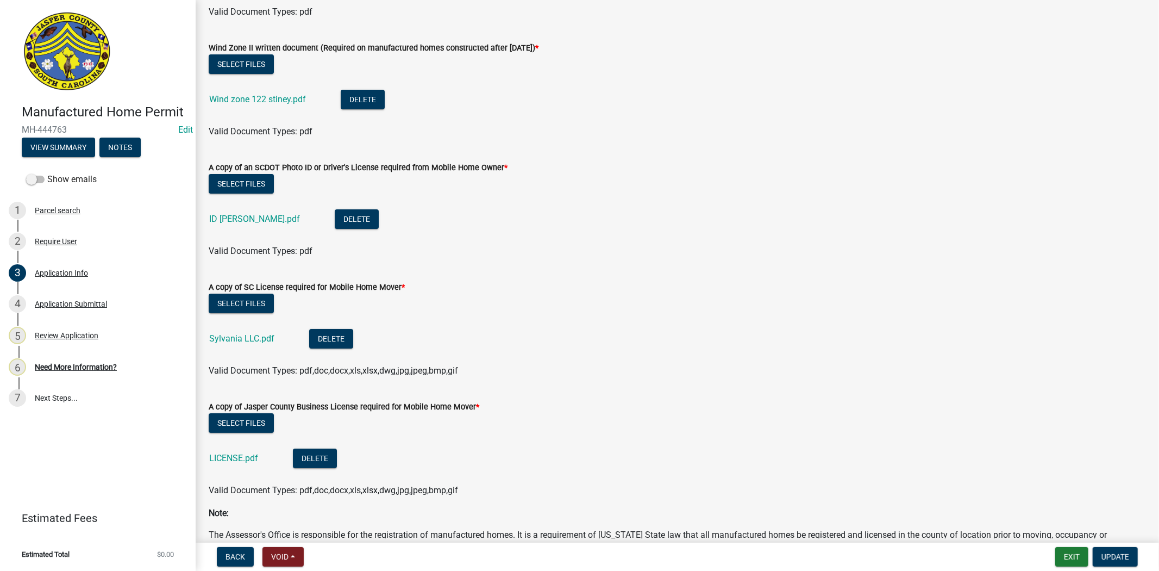
scroll to position [3498, 0]
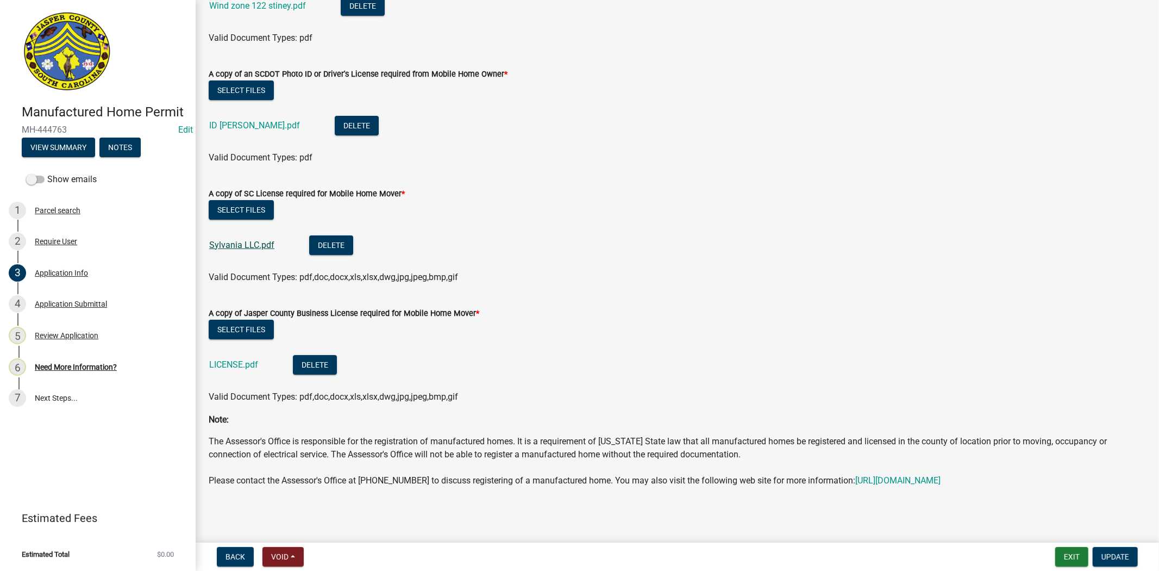
click at [251, 240] on link "Sylvania LLC.pdf" at bounding box center [241, 245] width 65 height 10
click at [235, 359] on link "LICENSE.pdf" at bounding box center [233, 364] width 49 height 10
click at [124, 365] on div "6 Need More Information?" at bounding box center [94, 366] width 170 height 17
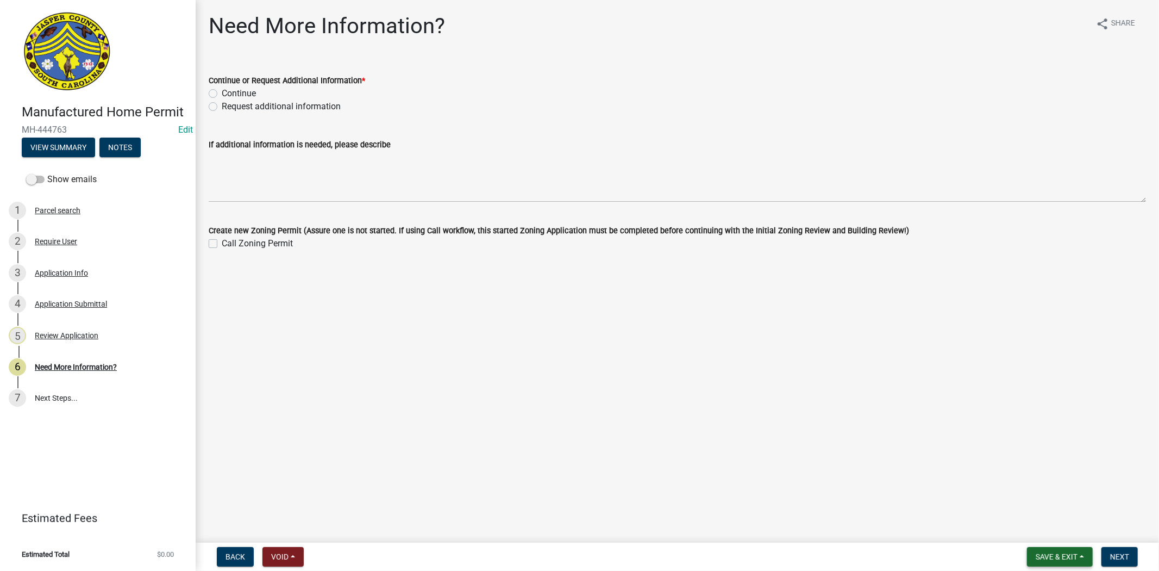
click at [1045, 558] on span "Save & Exit" at bounding box center [1057, 556] width 42 height 9
click at [71, 281] on link "3 Application Info" at bounding box center [98, 273] width 196 height 32
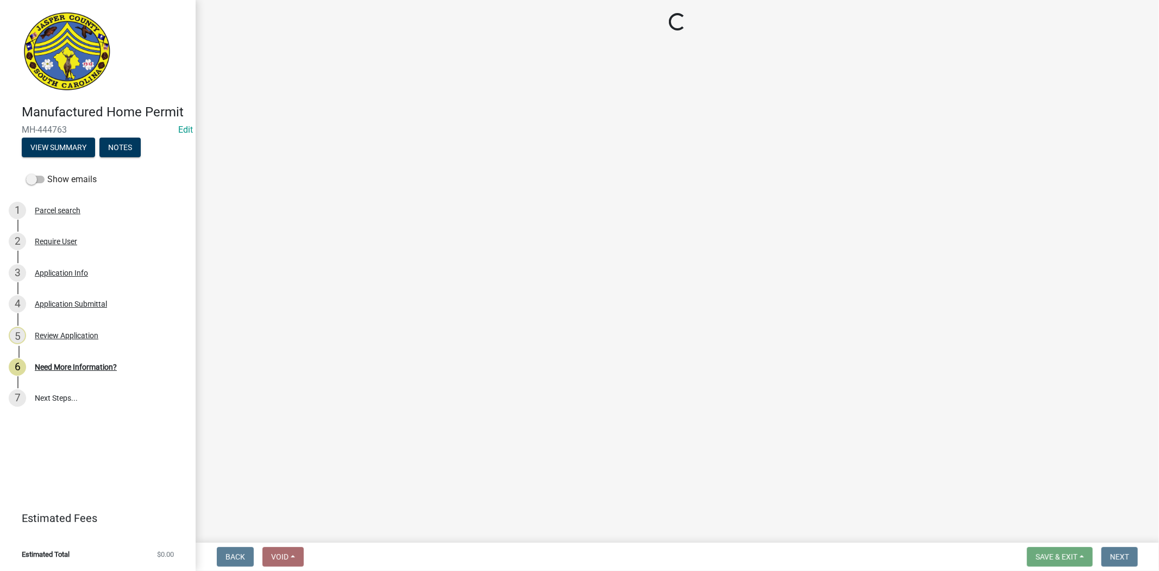
select select "00748aa1-56c2-4786-b7ff-9b3cb1d8d455"
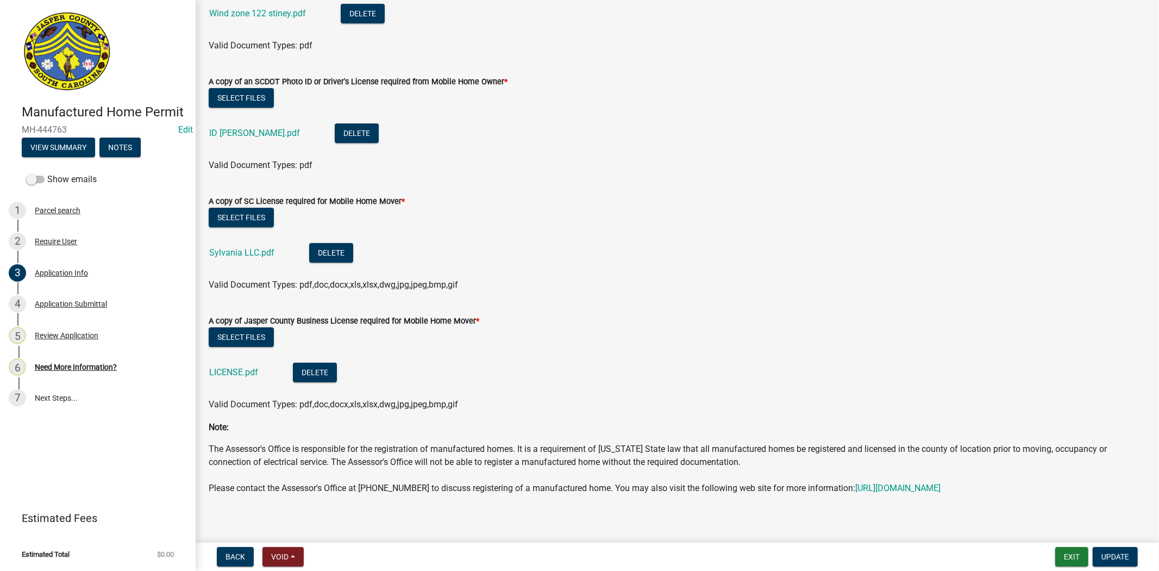
scroll to position [3498, 0]
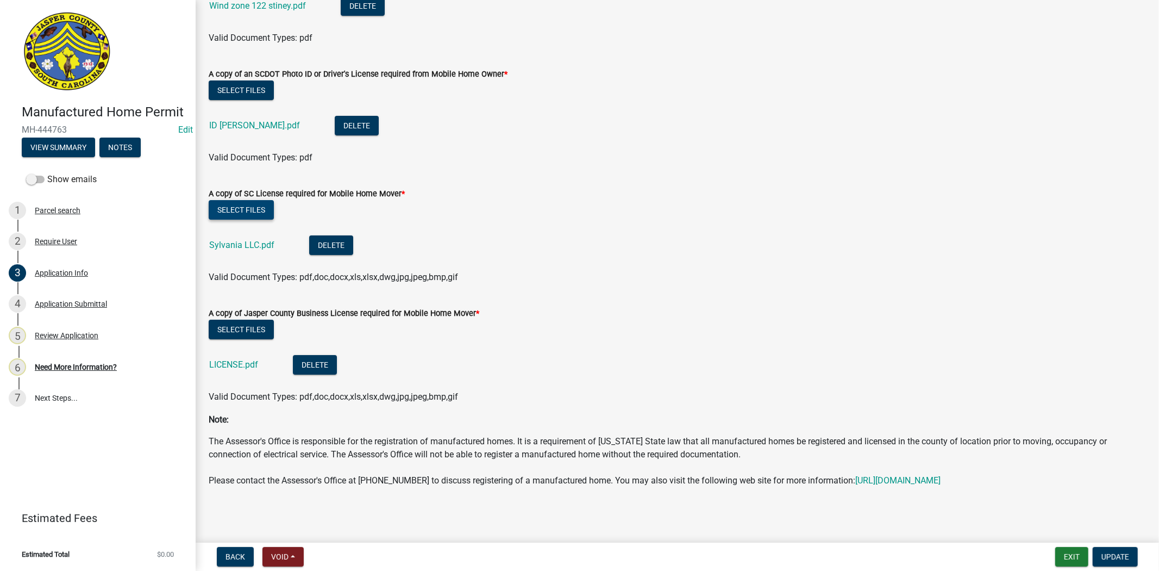
click at [236, 200] on button "Select files" at bounding box center [241, 210] width 65 height 20
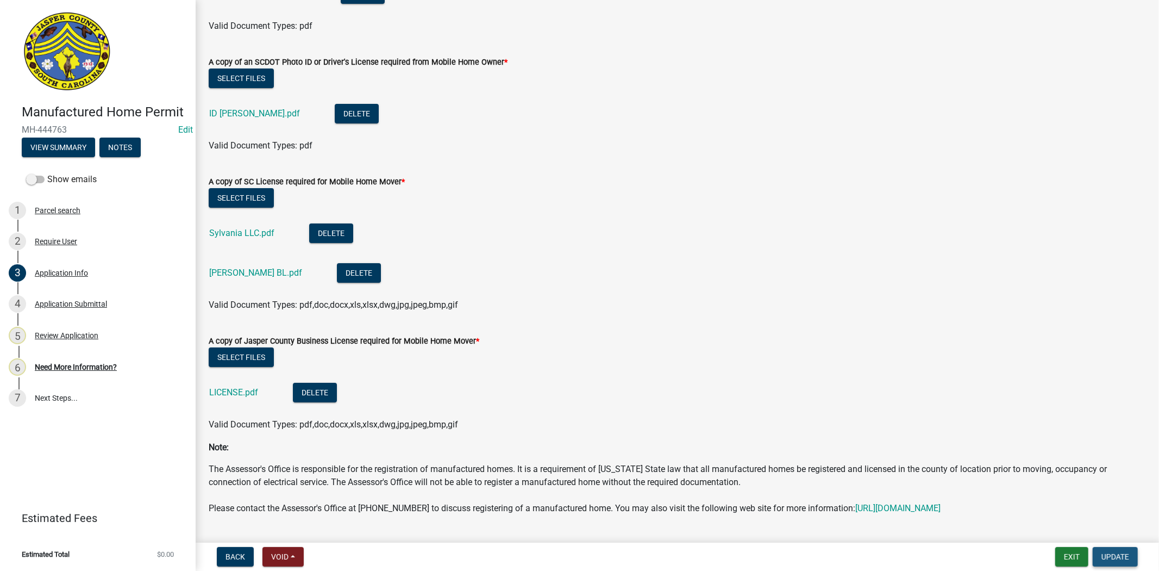
click at [1109, 557] on span "Update" at bounding box center [1116, 556] width 28 height 9
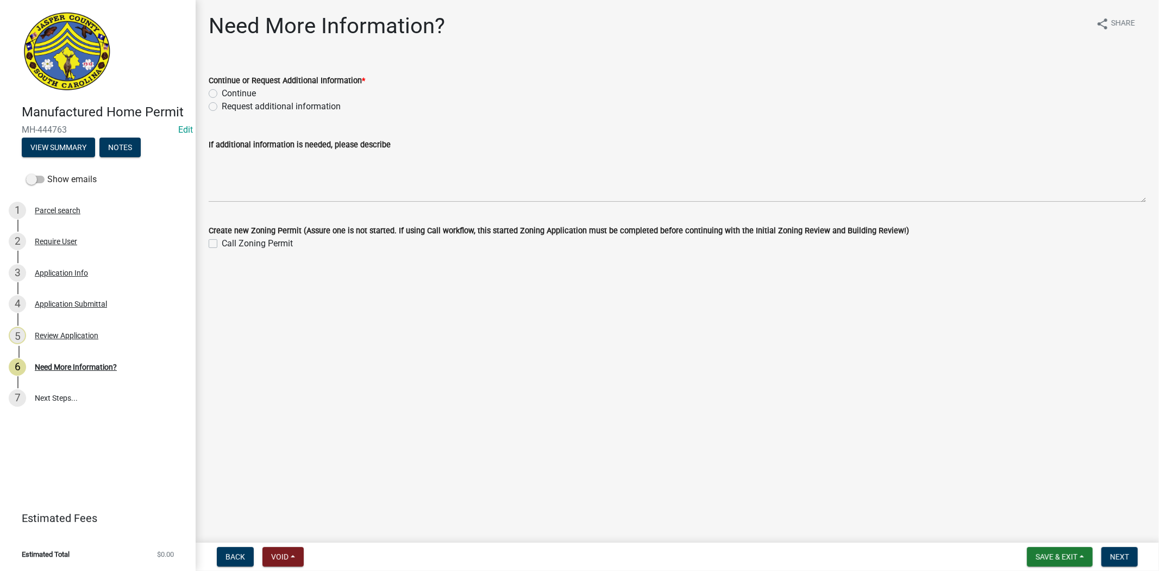
click at [222, 95] on label "Continue" at bounding box center [239, 93] width 34 height 13
click at [222, 94] on input "Continue" at bounding box center [225, 90] width 7 height 7
radio input "true"
click at [1114, 548] on button "Next" at bounding box center [1120, 557] width 36 height 20
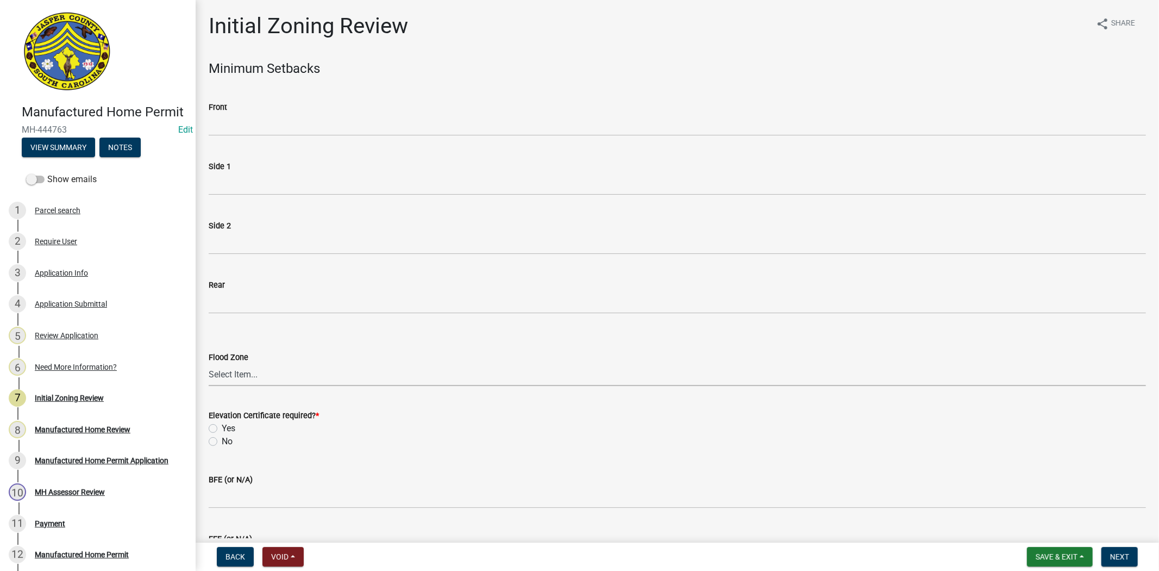
click at [243, 373] on select "Select Item... A AE X Shaded X N/A" at bounding box center [678, 375] width 938 height 22
click at [209, 364] on select "Select Item... A AE X Shaded X N/A" at bounding box center [678, 375] width 938 height 22
select select "61611ad6-14f2-499c-805c-58607f11e2fc"
click at [222, 440] on label "No" at bounding box center [227, 441] width 11 height 13
click at [222, 440] on input "No" at bounding box center [225, 438] width 7 height 7
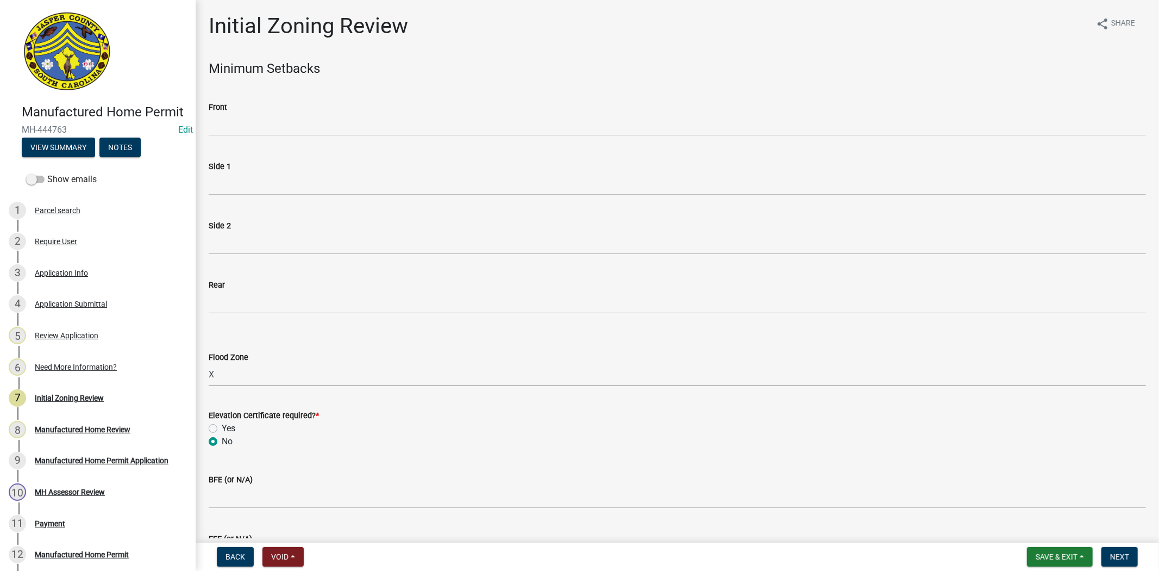
radio input "true"
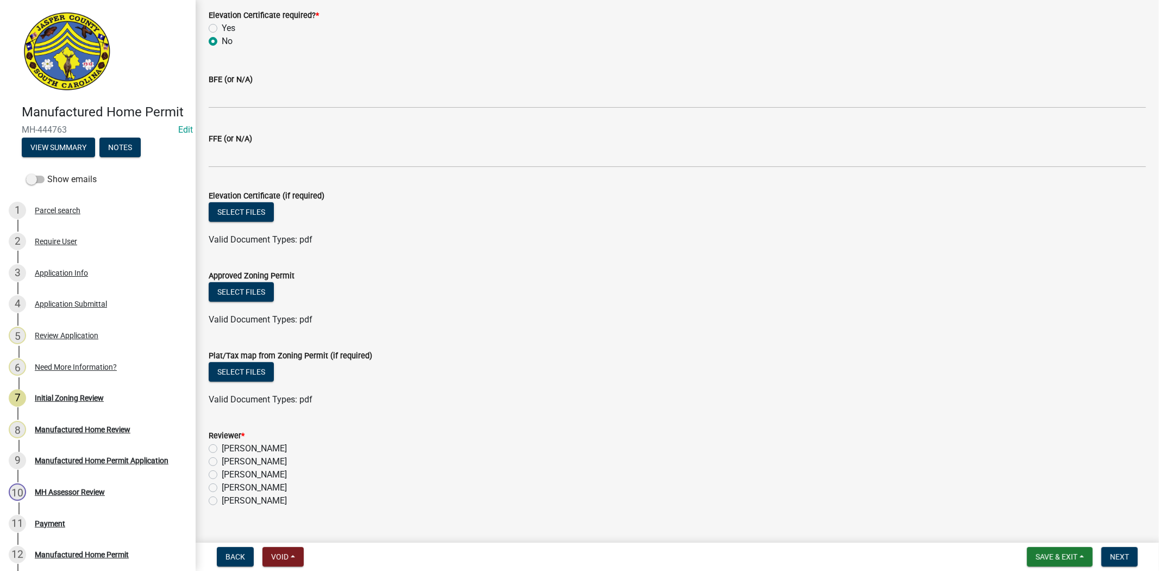
scroll to position [421, 0]
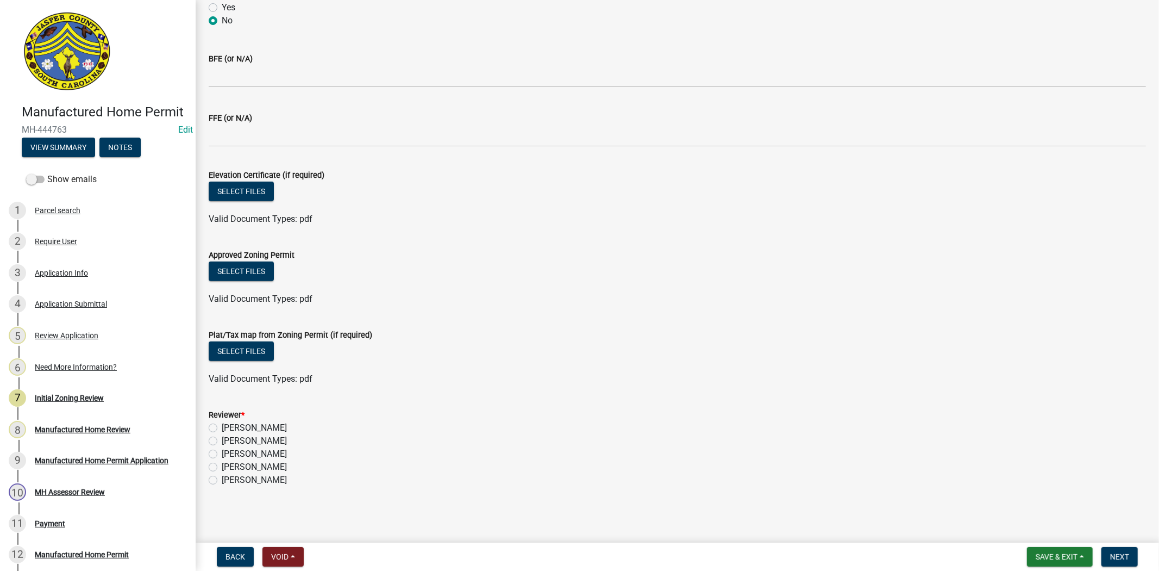
click at [222, 423] on label "Ciara Chapman" at bounding box center [254, 427] width 65 height 13
click at [222, 423] on input "Ciara Chapman" at bounding box center [225, 424] width 7 height 7
radio input "true"
click at [1126, 553] on span "Next" at bounding box center [1119, 556] width 19 height 9
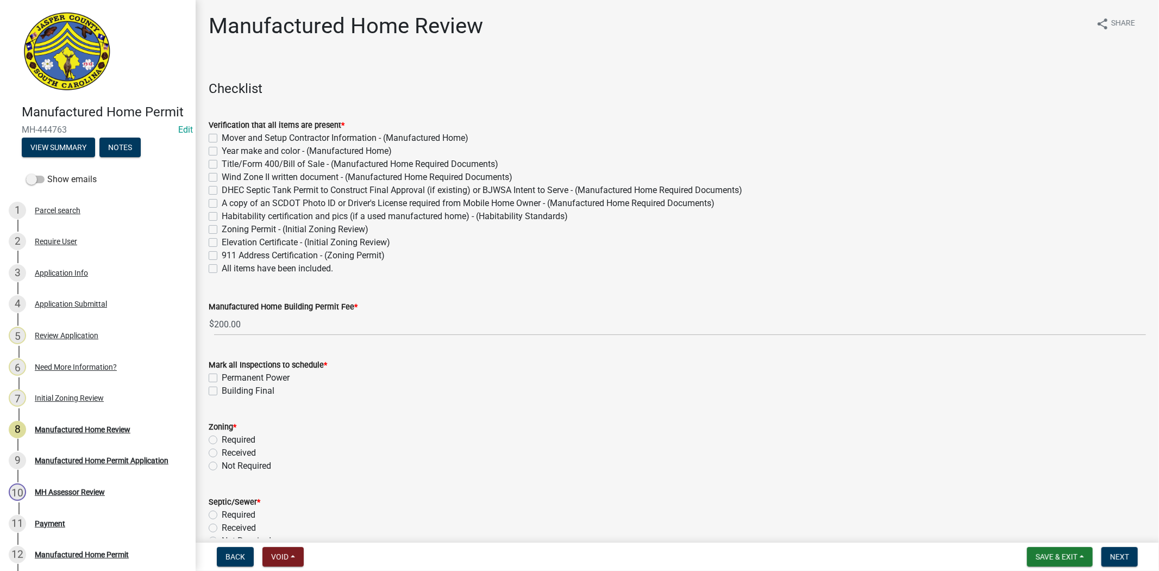
click at [222, 268] on label "All items have been included." at bounding box center [277, 268] width 111 height 13
click at [222, 268] on input "All items have been included." at bounding box center [225, 265] width 7 height 7
checkbox input "true"
checkbox input "false"
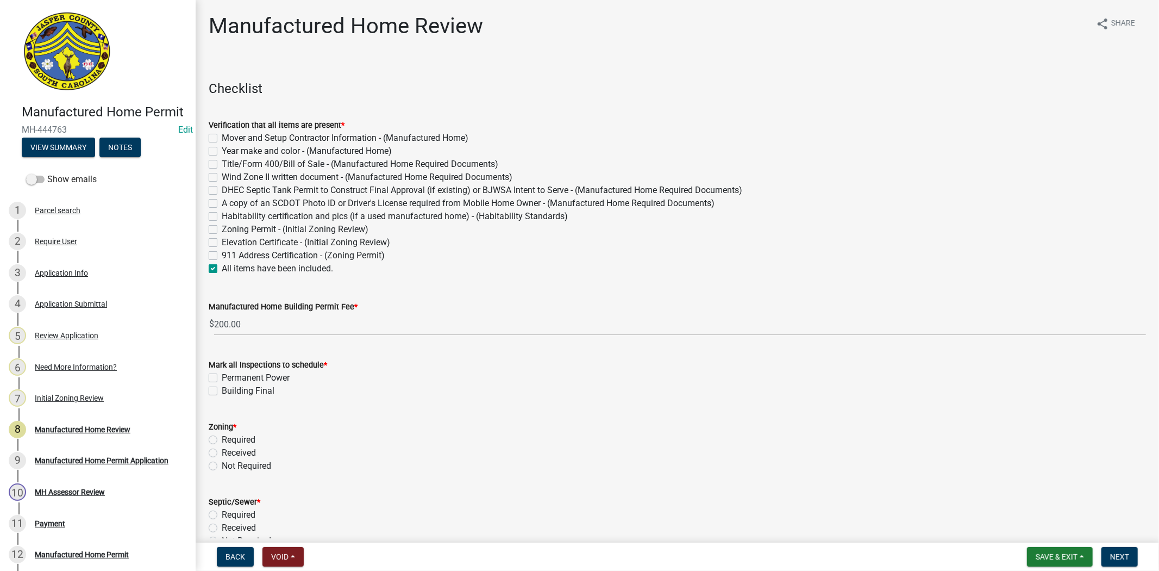
checkbox input "false"
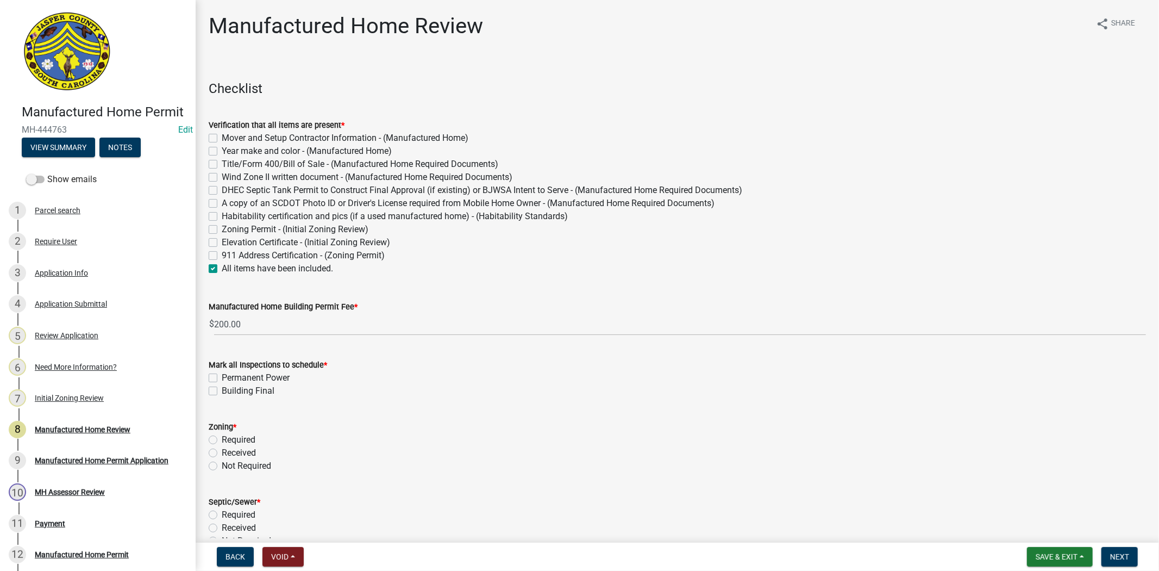
checkbox input "false"
checkbox input "true"
click at [222, 378] on label "Permanent Power" at bounding box center [256, 377] width 68 height 13
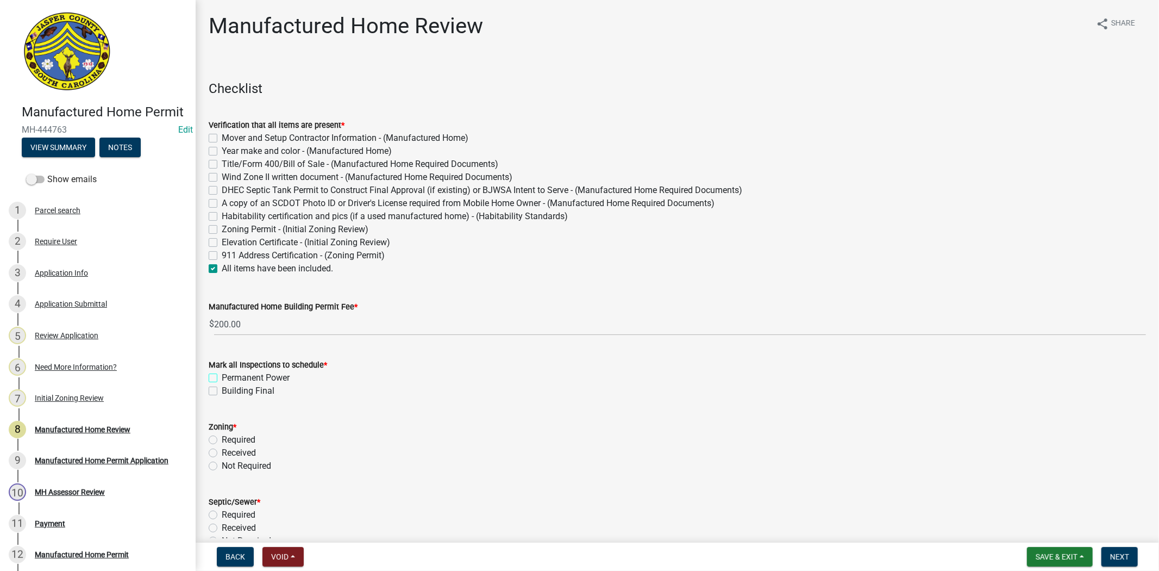
click at [222, 378] on input "Permanent Power" at bounding box center [225, 374] width 7 height 7
checkbox input "true"
click at [222, 392] on label "Building Final" at bounding box center [248, 390] width 53 height 13
click at [222, 391] on input "Building Final" at bounding box center [225, 387] width 7 height 7
checkbox input "true"
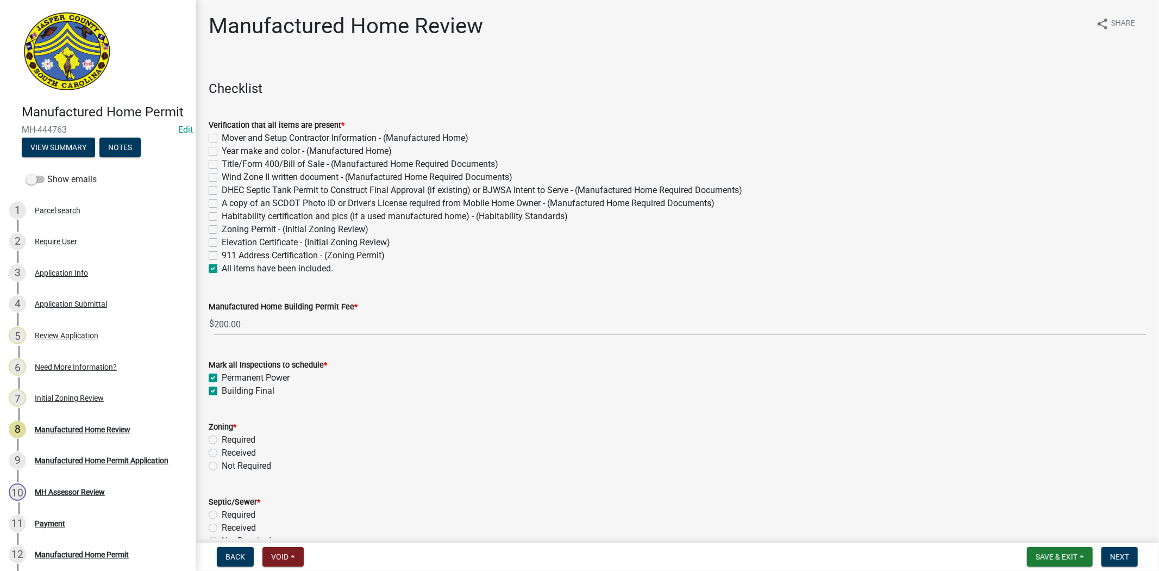
checkbox input "true"
click at [222, 452] on label "Received" at bounding box center [239, 452] width 34 height 13
click at [222, 452] on input "Received" at bounding box center [225, 449] width 7 height 7
radio input "true"
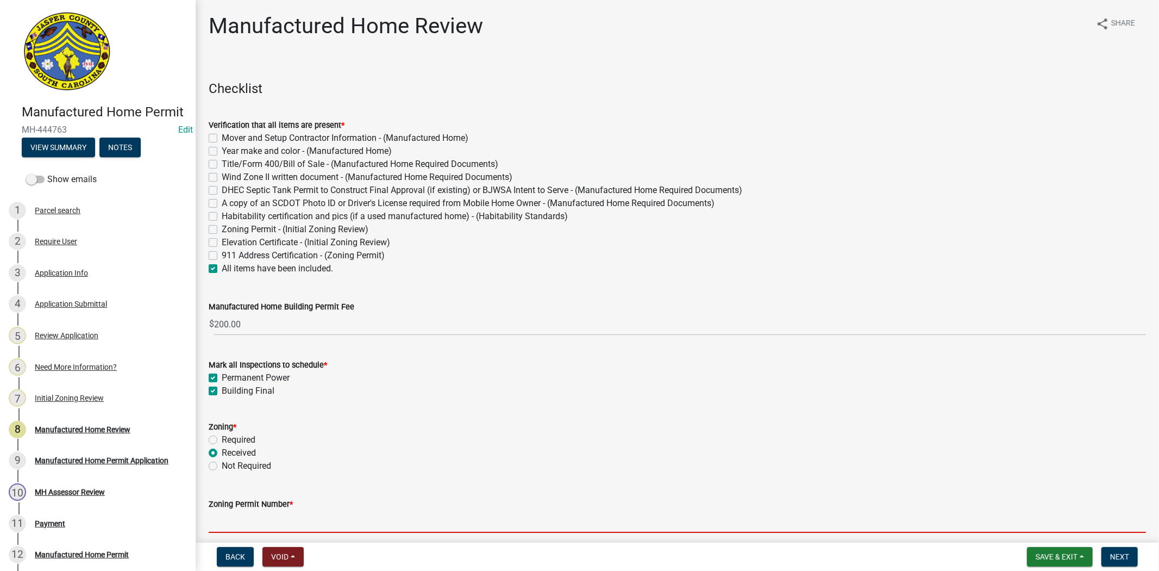
click at [240, 524] on input "Zoning Permit Number *" at bounding box center [678, 521] width 938 height 22
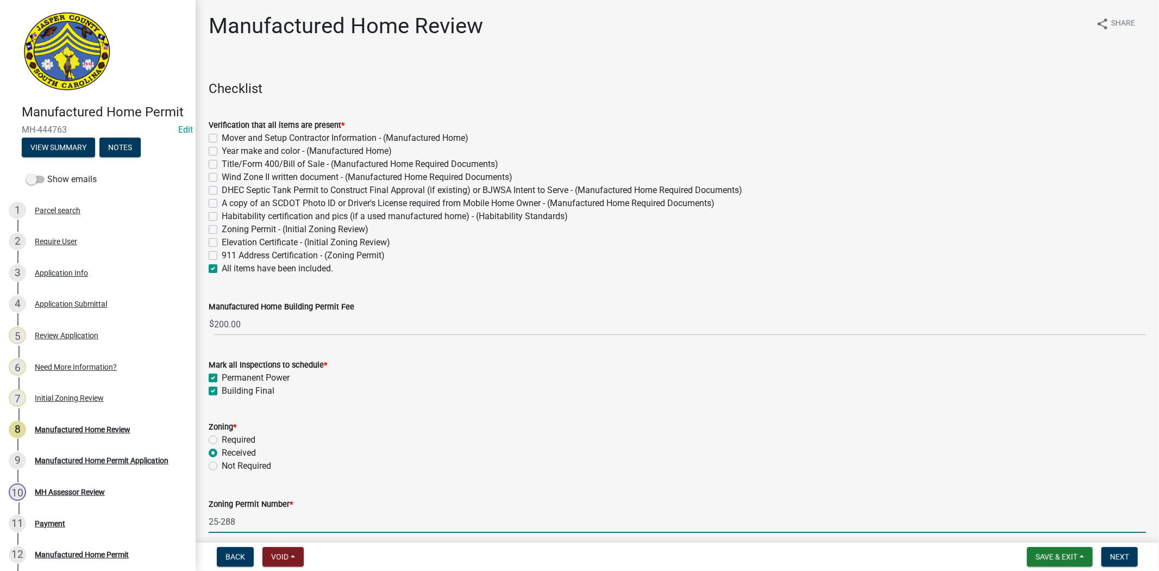
scroll to position [353, 0]
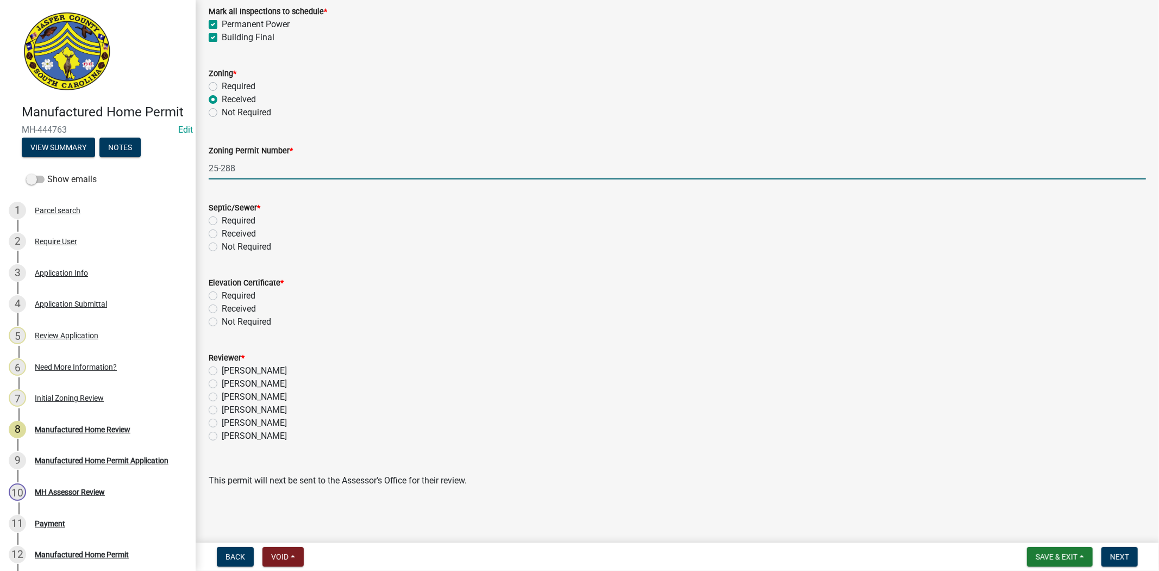
type input "25-288"
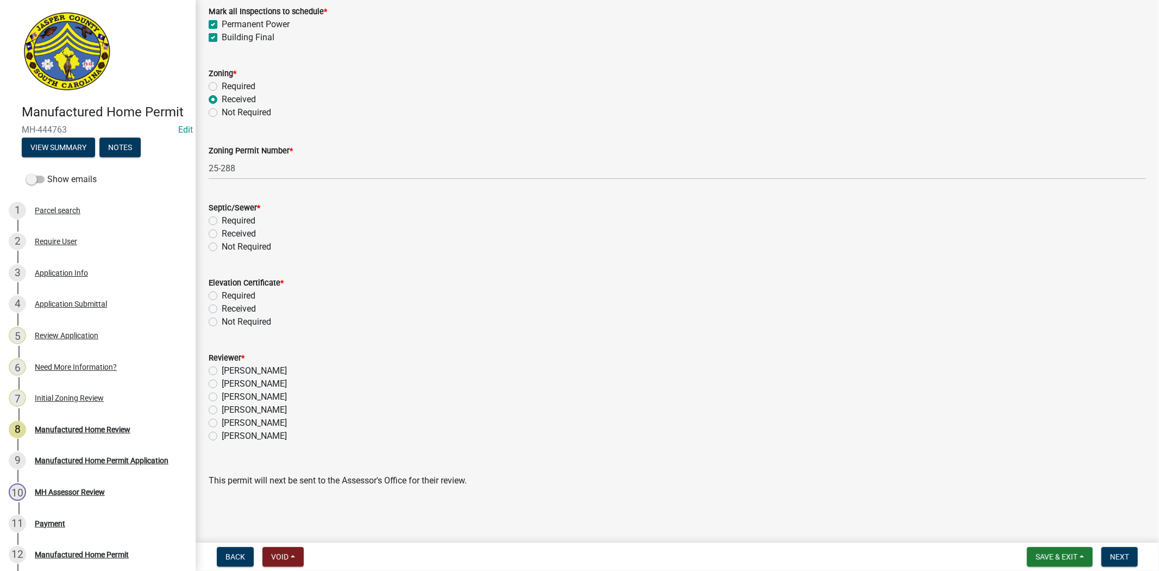
click at [222, 309] on label "Received" at bounding box center [239, 308] width 34 height 13
click at [222, 309] on input "Received" at bounding box center [225, 305] width 7 height 7
radio input "true"
click at [222, 410] on label "Ciara Chapman" at bounding box center [254, 409] width 65 height 13
click at [222, 410] on input "Ciara Chapman" at bounding box center [225, 406] width 7 height 7
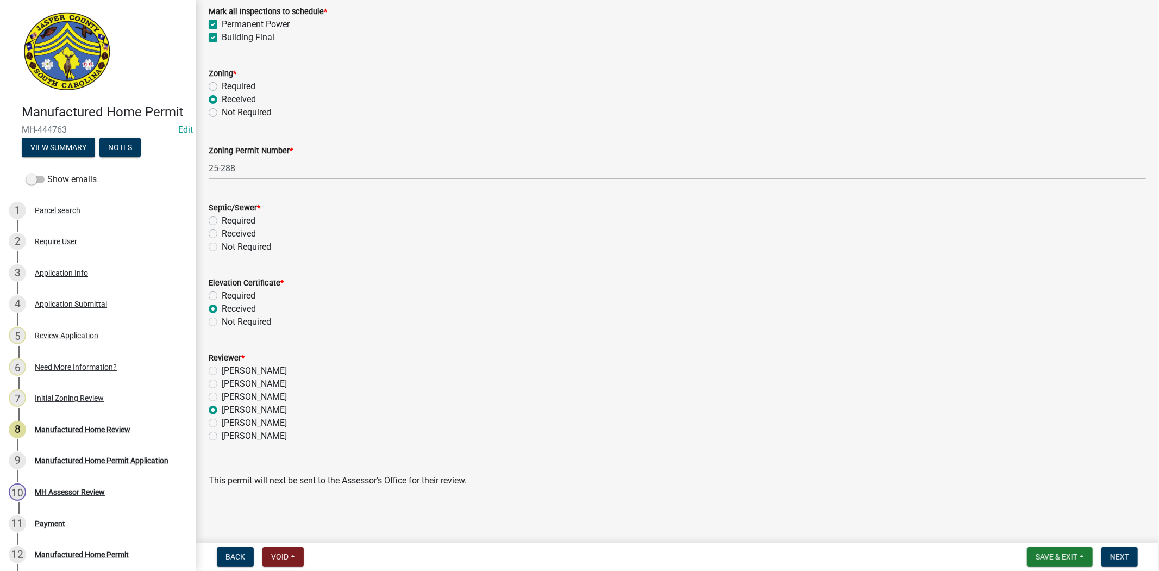
radio input "true"
click at [1109, 557] on button "Next" at bounding box center [1120, 557] width 36 height 20
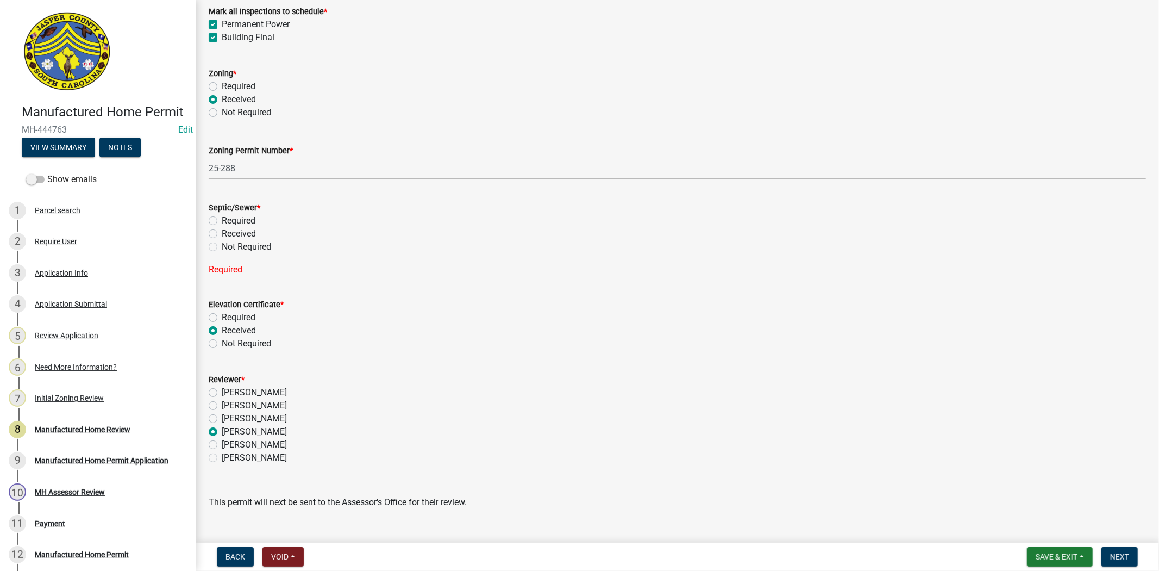
click at [222, 235] on label "Received" at bounding box center [239, 233] width 34 height 13
click at [222, 234] on input "Received" at bounding box center [225, 230] width 7 height 7
radio input "true"
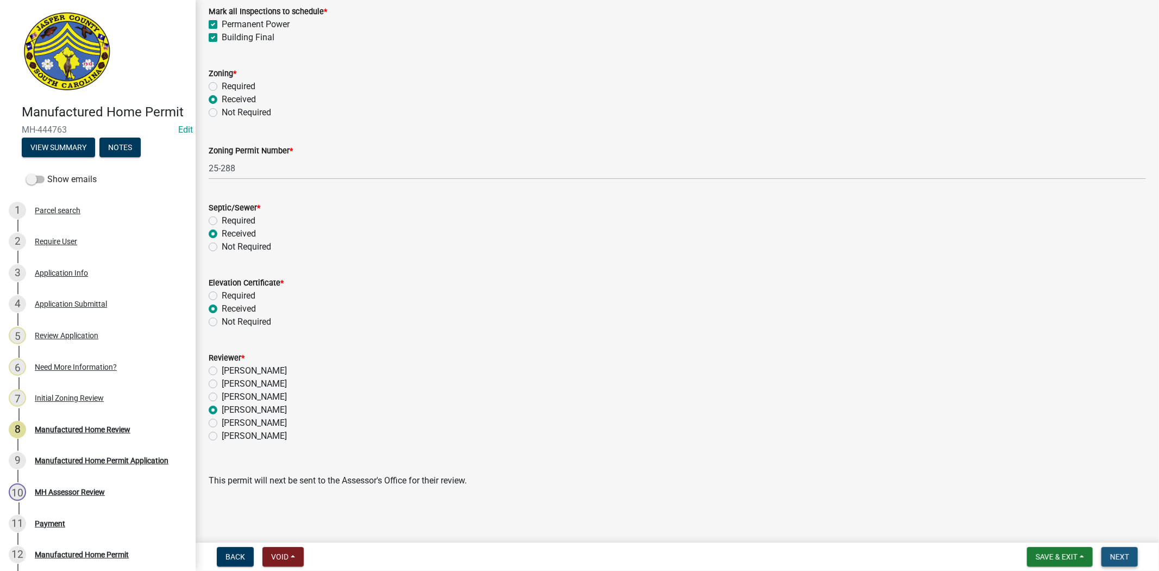
click at [1115, 553] on span "Next" at bounding box center [1119, 556] width 19 height 9
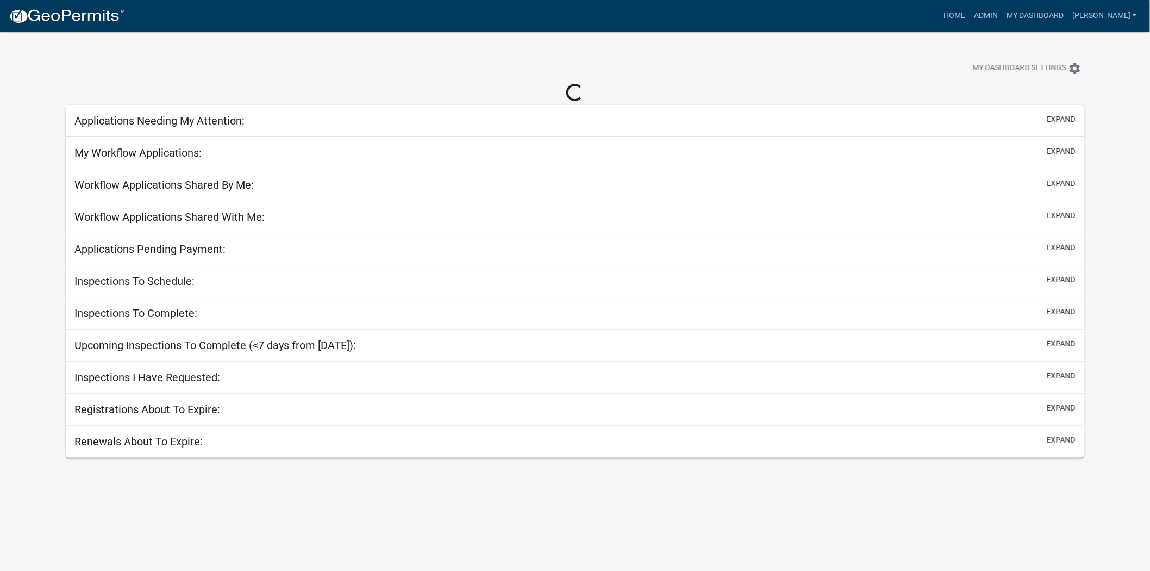
select select "2: 50"
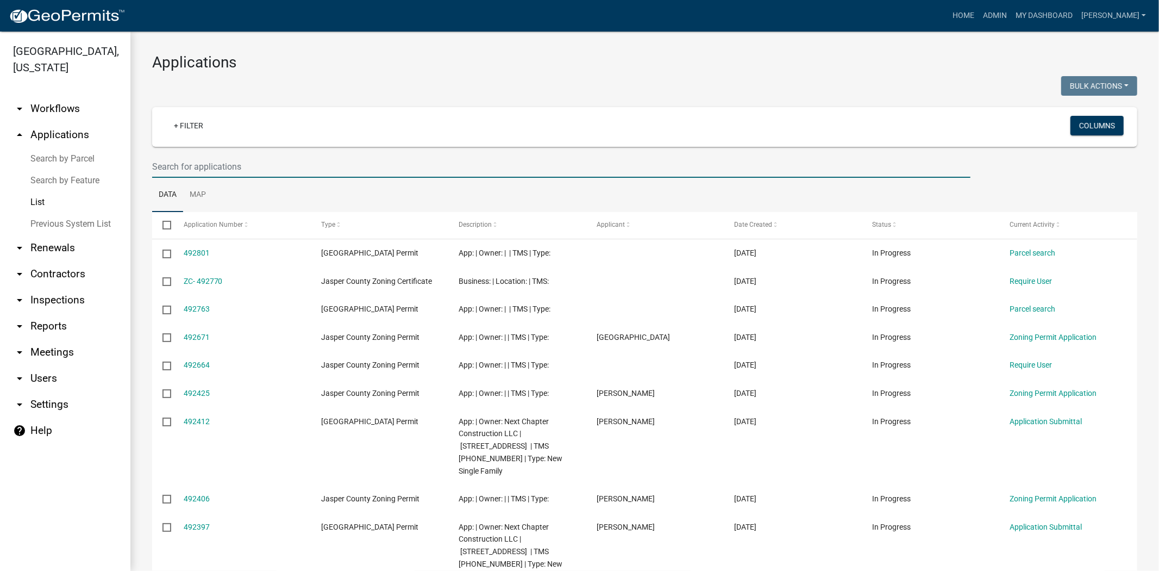
click at [257, 164] on input "text" at bounding box center [561, 166] width 818 height 22
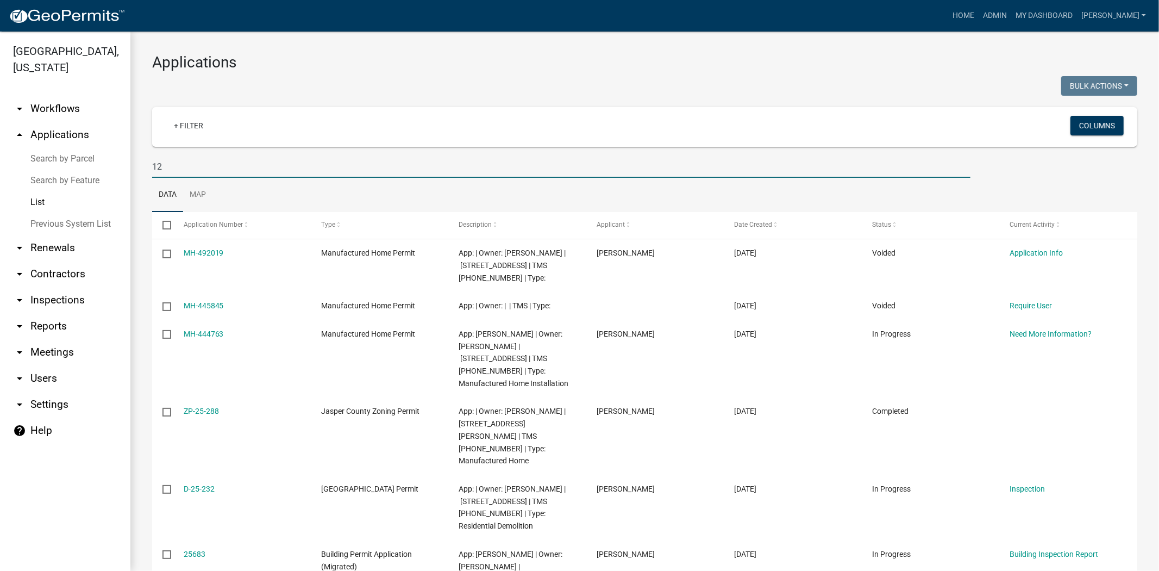
type input "1"
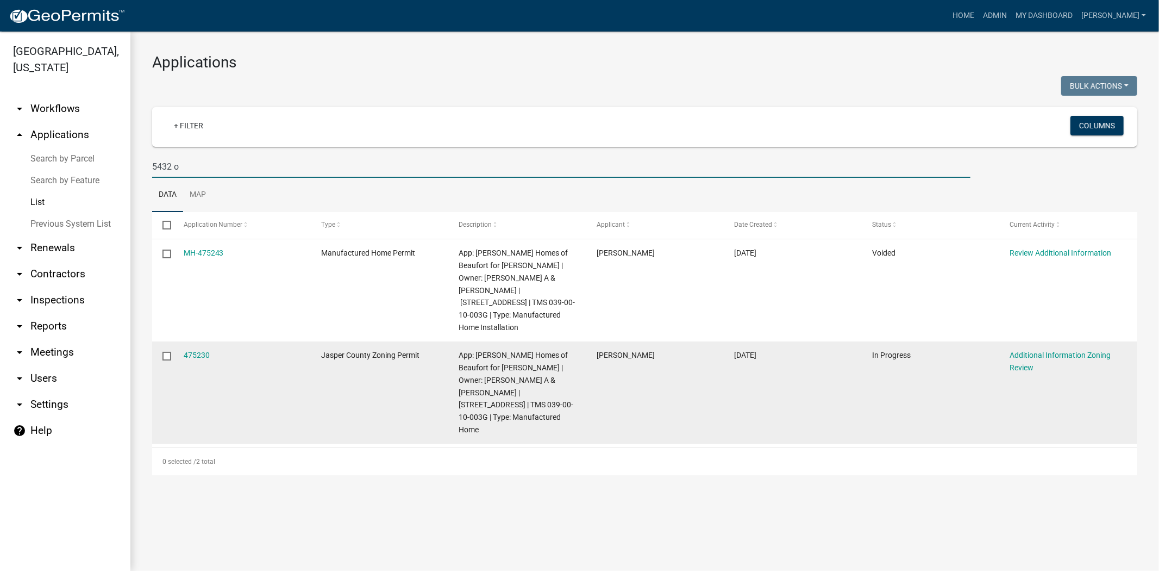
type input "5432 o"
drag, startPoint x: 1063, startPoint y: 335, endPoint x: 1063, endPoint y: 341, distance: 6.0
click at [1063, 341] on datatable-body-cell "Additional Information Zoning Review" at bounding box center [1068, 392] width 138 height 102
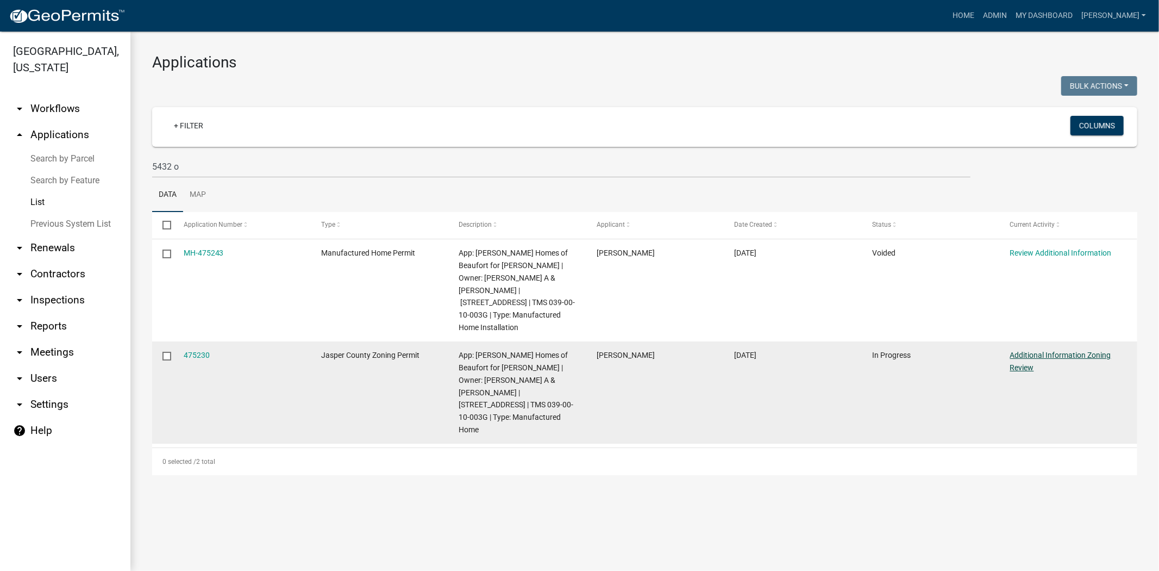
click at [1063, 351] on link "Additional Information Zoning Review" at bounding box center [1060, 361] width 101 height 21
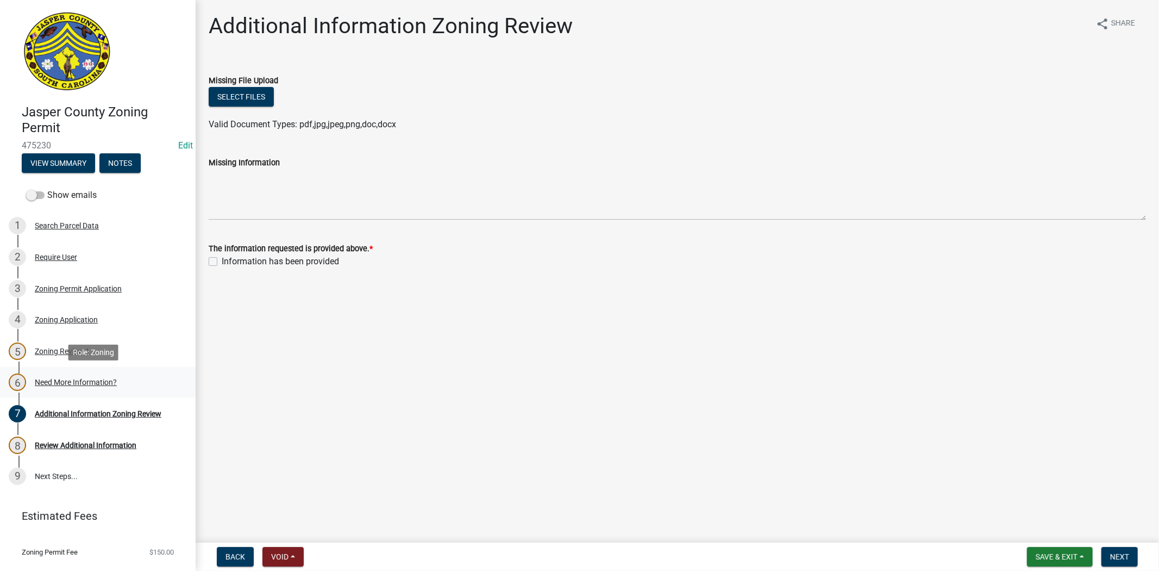
click at [95, 384] on div "Need More Information?" at bounding box center [76, 382] width 82 height 8
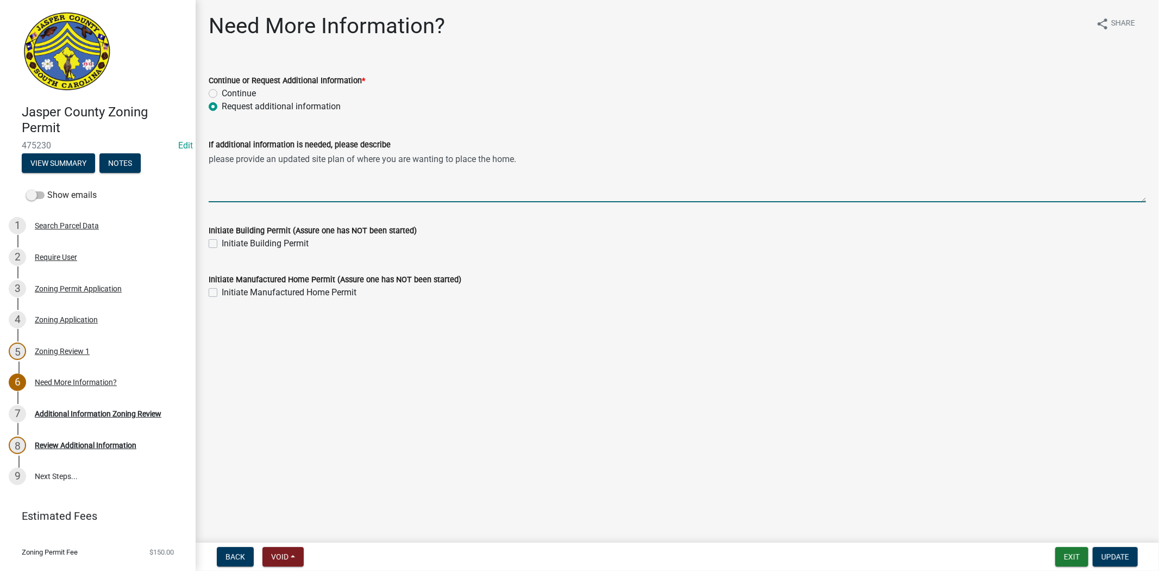
drag, startPoint x: 209, startPoint y: 158, endPoint x: 511, endPoint y: 149, distance: 302.3
click at [511, 149] on form "If additional information is needed, please describe please provide an updated …" at bounding box center [678, 170] width 938 height 64
click at [60, 414] on div "Additional Information Zoning Review" at bounding box center [98, 414] width 127 height 8
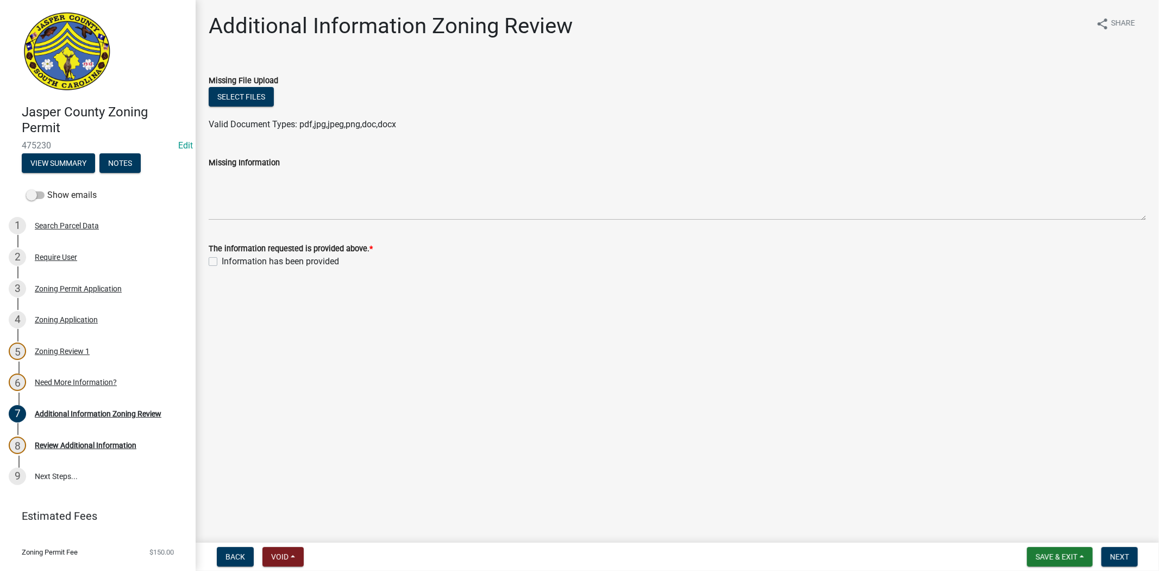
click at [217, 260] on div "Information has been provided" at bounding box center [678, 261] width 938 height 13
click at [222, 261] on label "Information has been provided" at bounding box center [280, 261] width 117 height 13
click at [222, 261] on input "Information has been provided" at bounding box center [225, 258] width 7 height 7
checkbox input "true"
click at [1116, 558] on span "Next" at bounding box center [1119, 556] width 19 height 9
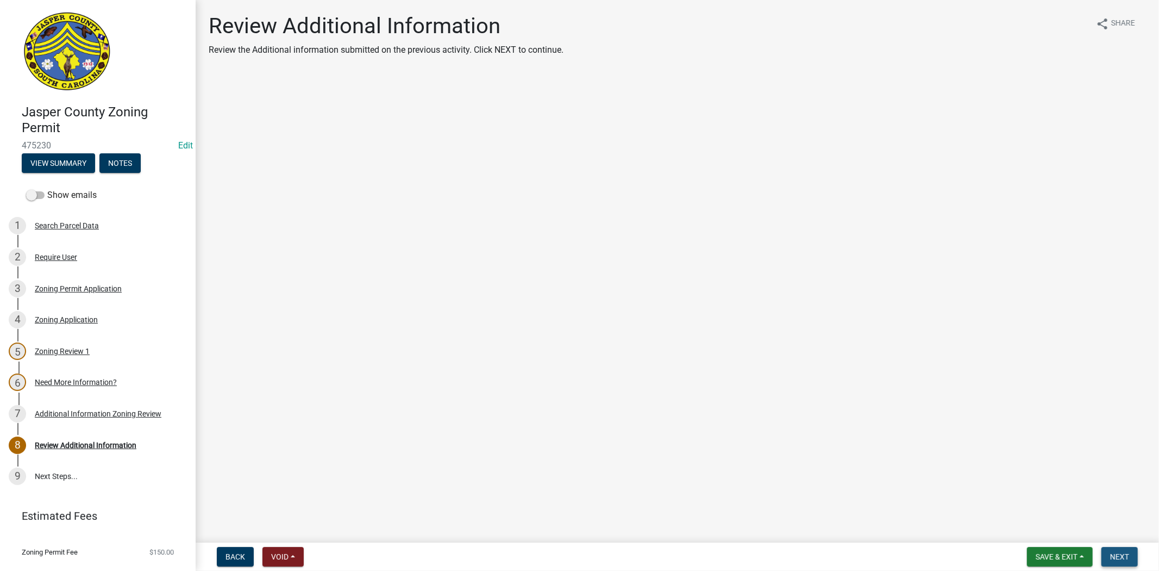
click at [1123, 557] on span "Next" at bounding box center [1119, 556] width 19 height 9
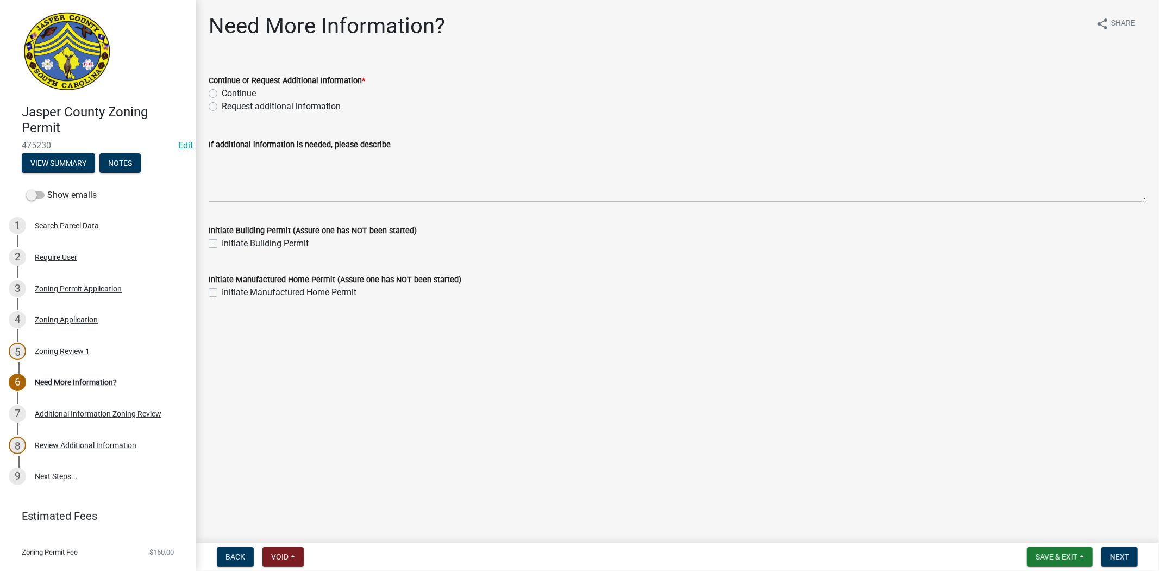
click at [222, 104] on label "Request additional information" at bounding box center [281, 106] width 119 height 13
click at [222, 104] on input "Request additional information" at bounding box center [225, 103] width 7 height 7
radio input "true"
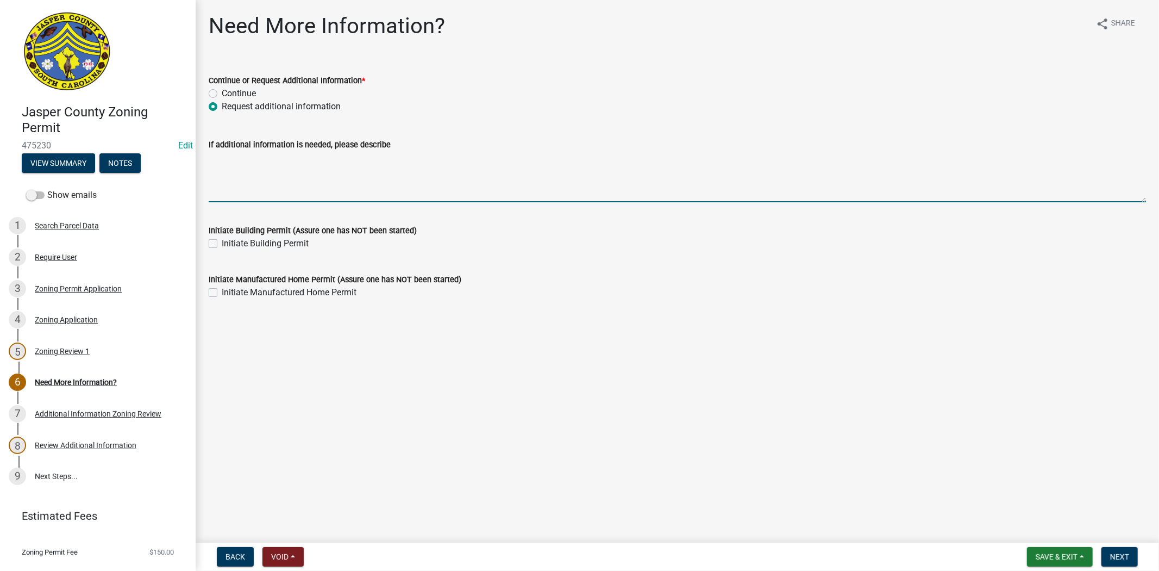
click at [255, 165] on textarea "If additional information is needed, please describe" at bounding box center [678, 176] width 938 height 51
paste textarea "please provide an updated site plan of where you are wanting to place the hom"
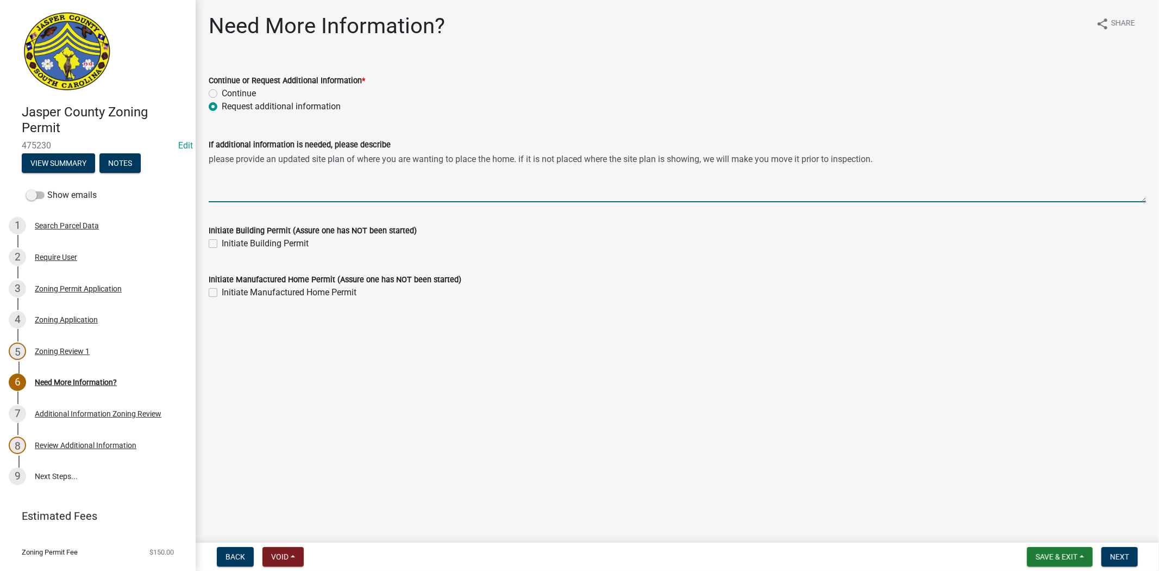
click at [522, 158] on textarea "please provide an updated site plan of where you are wanting to place the home.…" at bounding box center [678, 176] width 938 height 51
type textarea "please provide an updated site plan of where you are wanting to place the home.…"
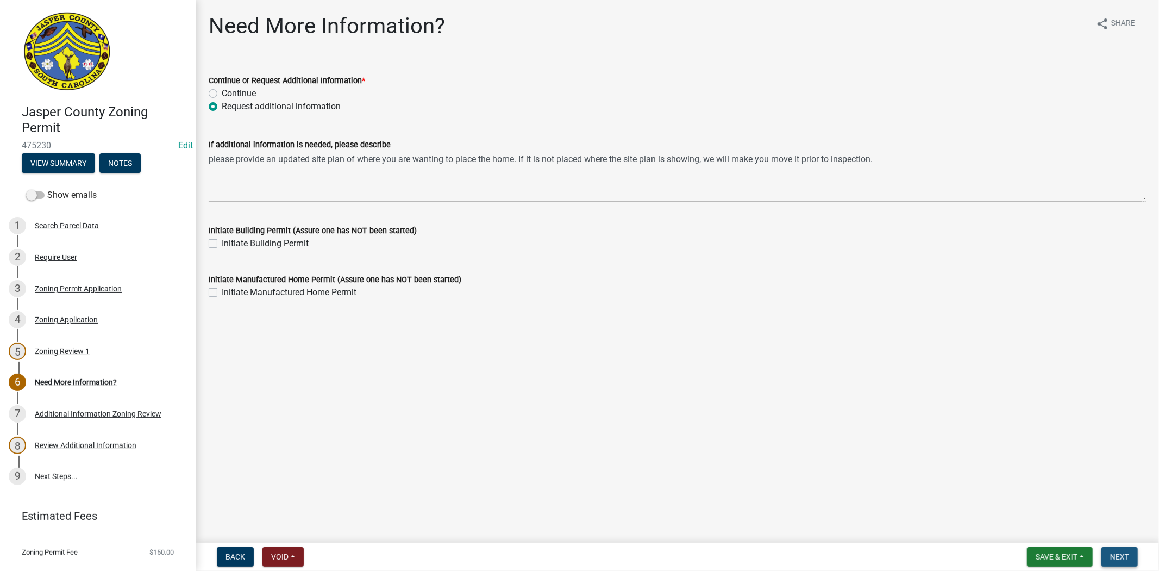
click at [1111, 553] on span "Next" at bounding box center [1119, 556] width 19 height 9
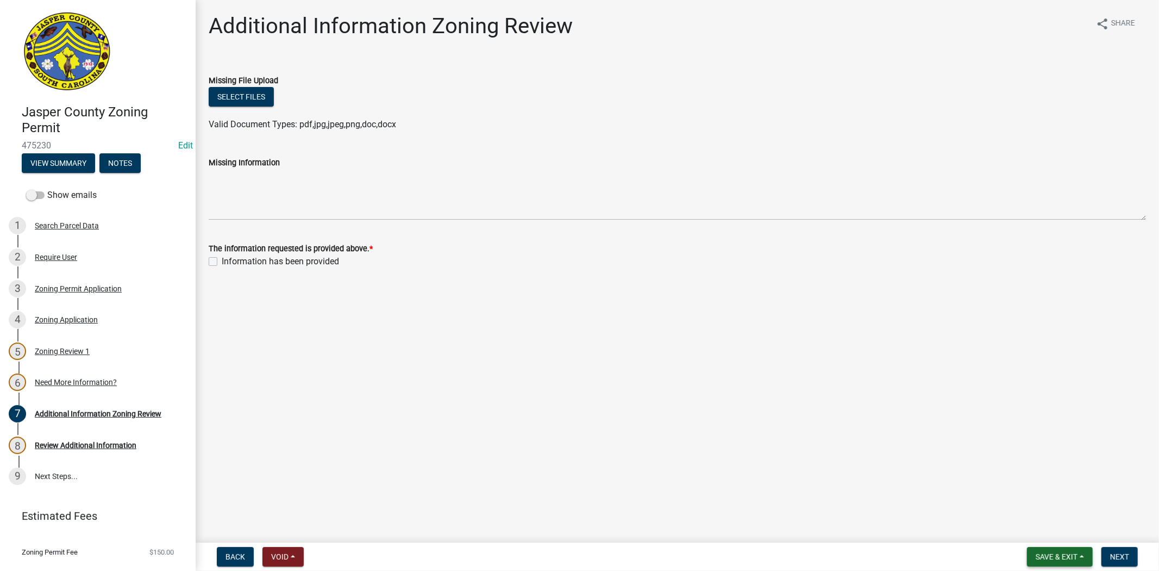
click at [1066, 560] on span "Save & Exit" at bounding box center [1057, 556] width 42 height 9
click at [1053, 537] on button "Save & Exit" at bounding box center [1049, 528] width 87 height 26
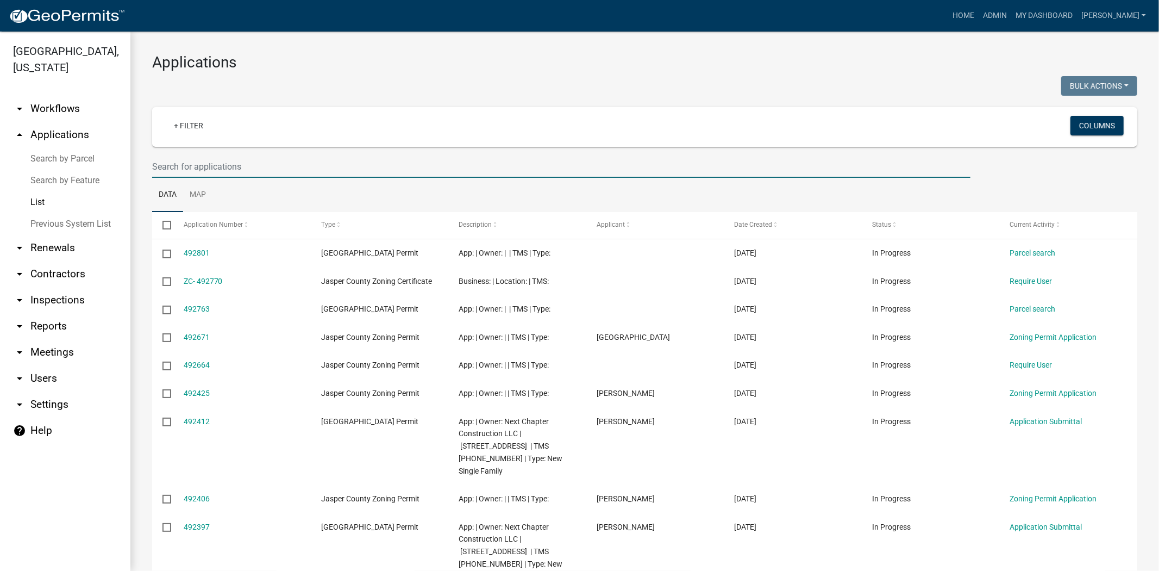
click at [252, 170] on input "text" at bounding box center [561, 166] width 818 height 22
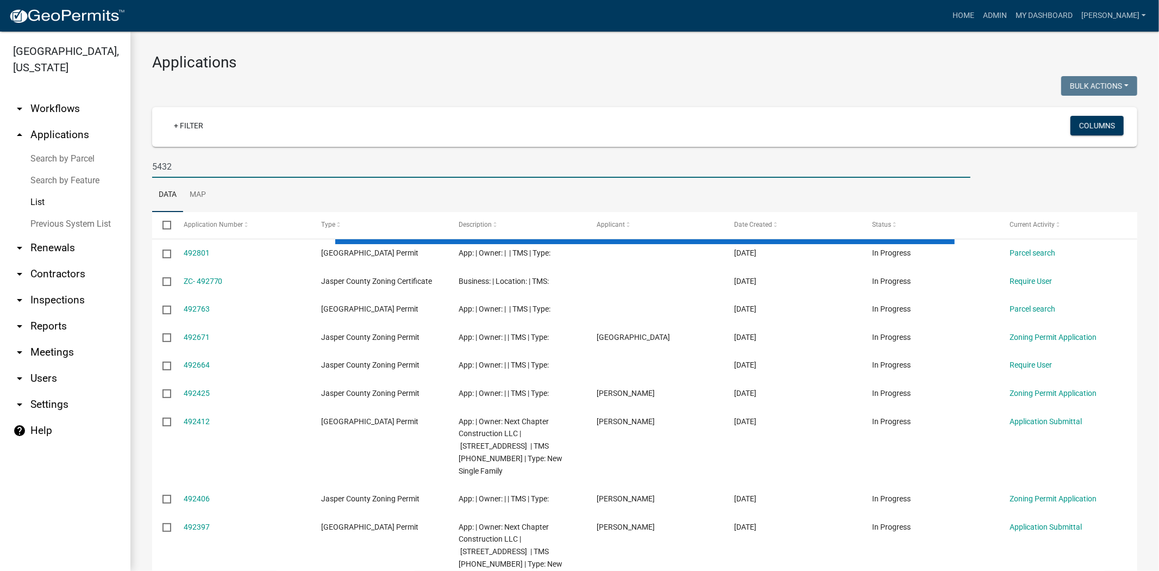
type input "5432"
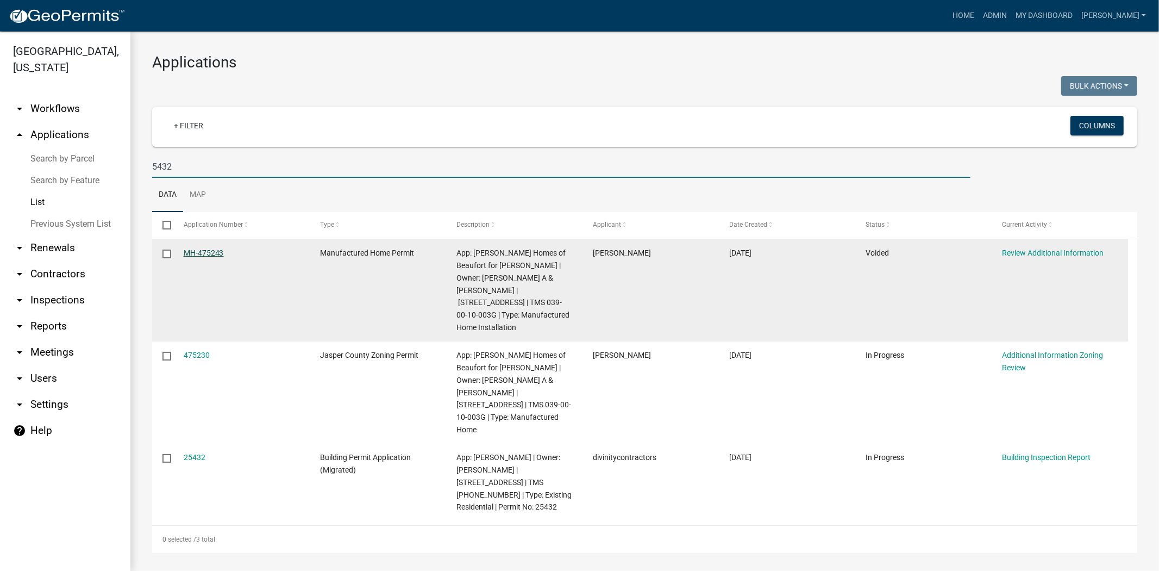
click at [189, 251] on link "MH-475243" at bounding box center [204, 252] width 40 height 9
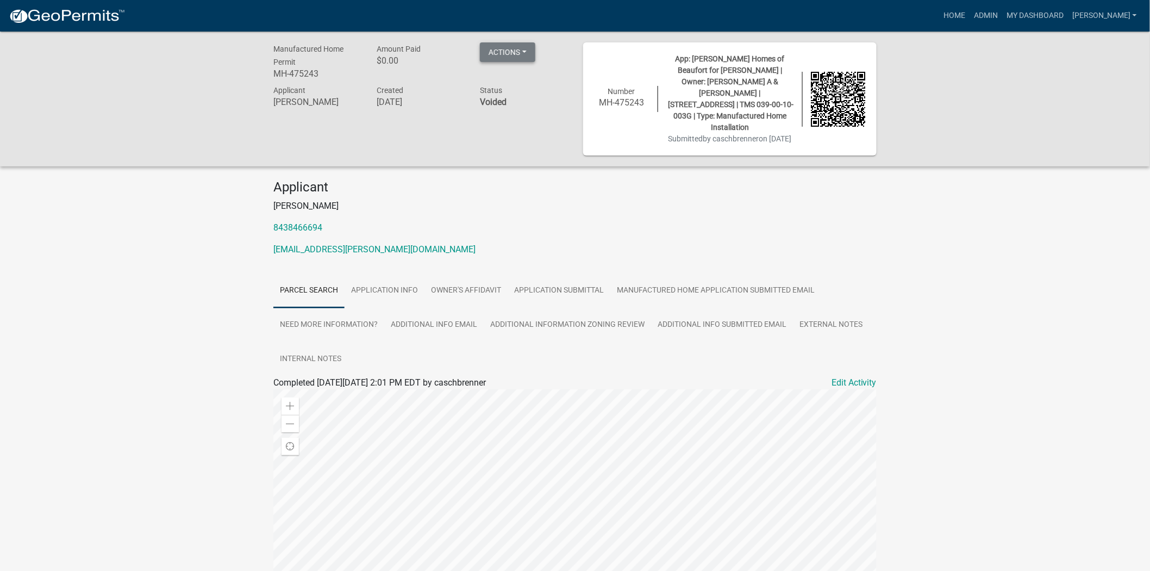
click at [523, 45] on button "Actions" at bounding box center [507, 52] width 55 height 20
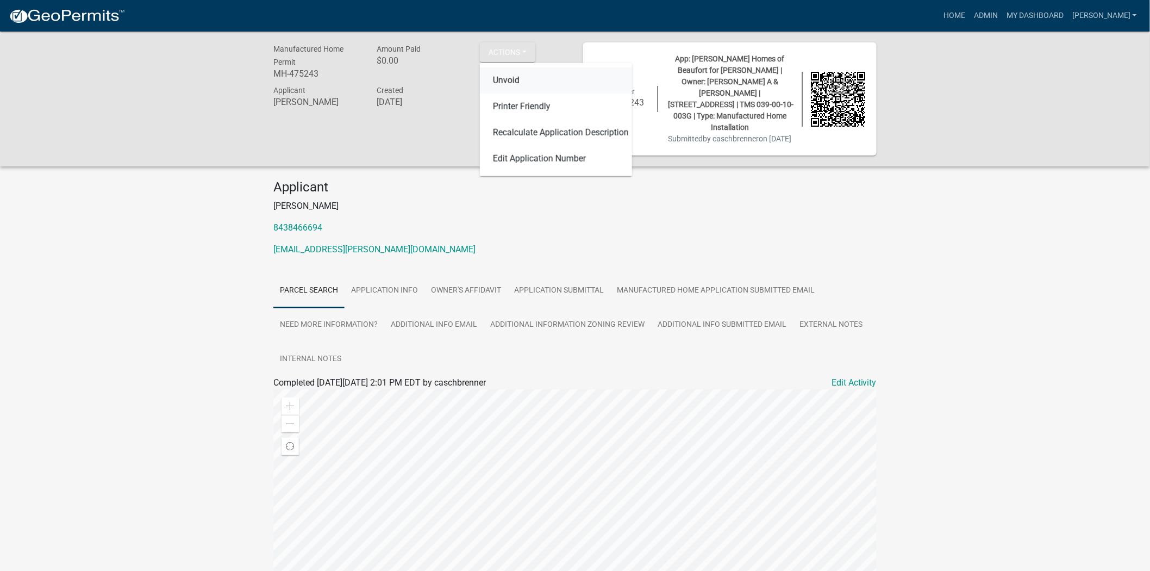
click at [512, 84] on link "Unvoid" at bounding box center [556, 80] width 152 height 26
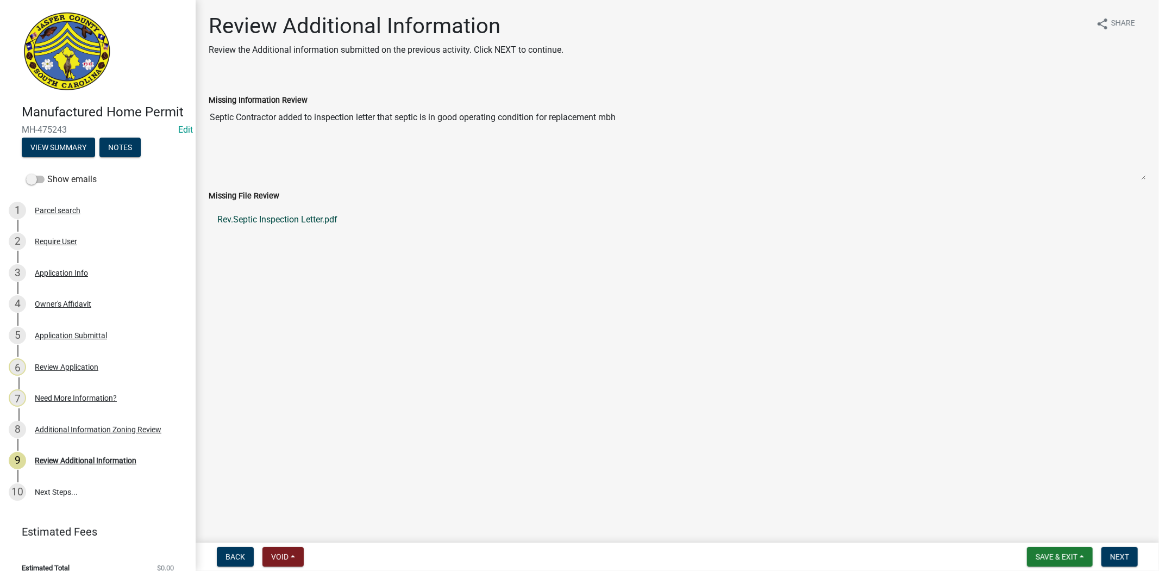
click at [296, 220] on link "Rev.Septic Inspection Letter.pdf" at bounding box center [678, 220] width 938 height 26
click at [53, 276] on link "3 Application Info" at bounding box center [98, 273] width 196 height 32
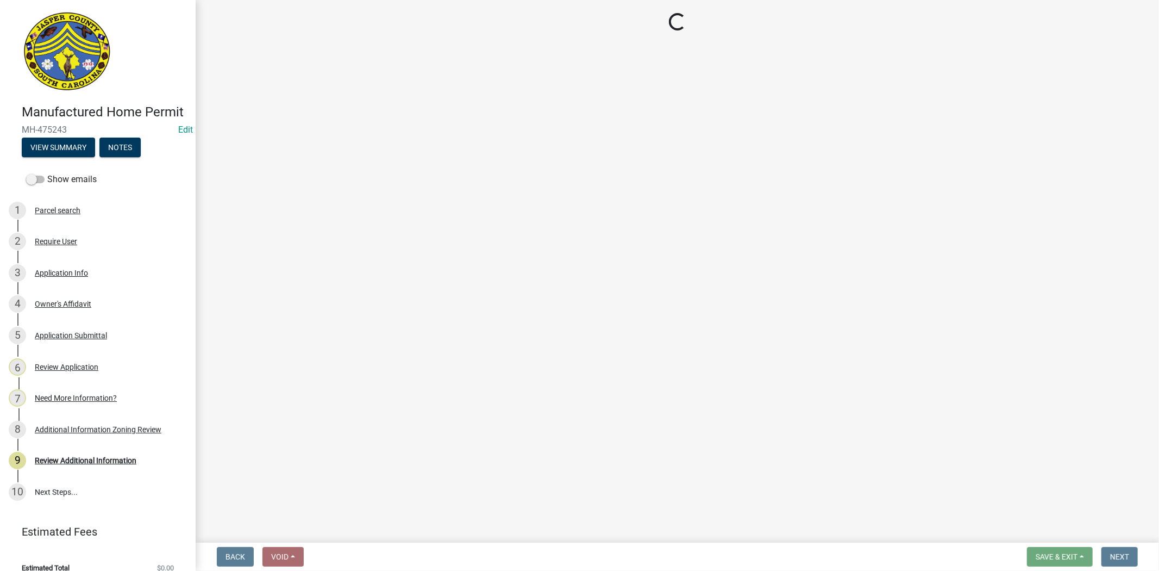
select select "00748aa1-56c2-4786-b7ff-9b3cb1d8d455"
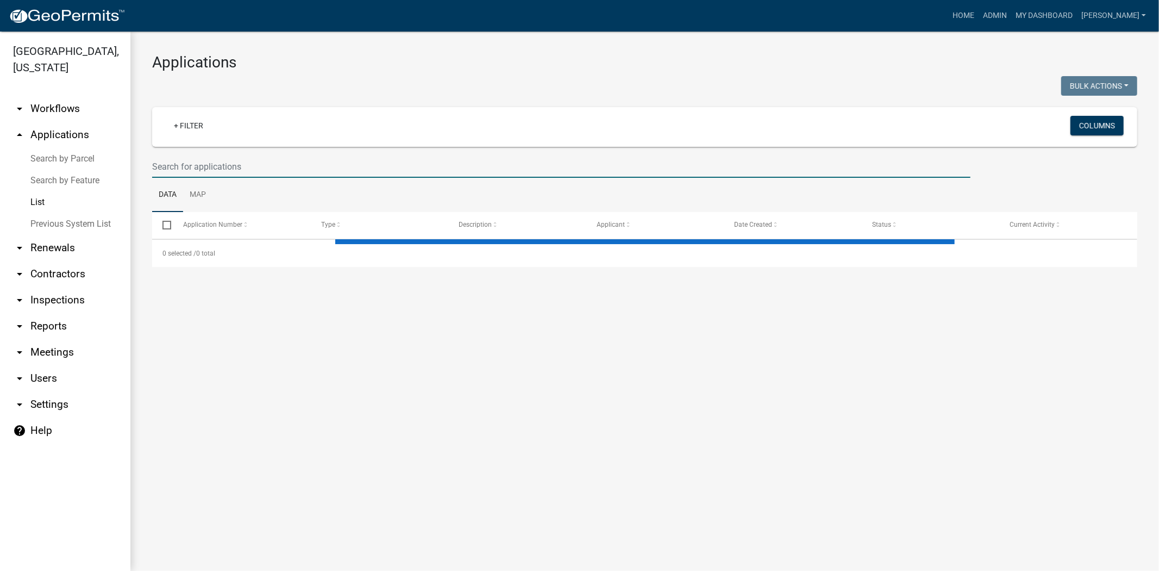
click at [171, 159] on input "text" at bounding box center [561, 166] width 818 height 22
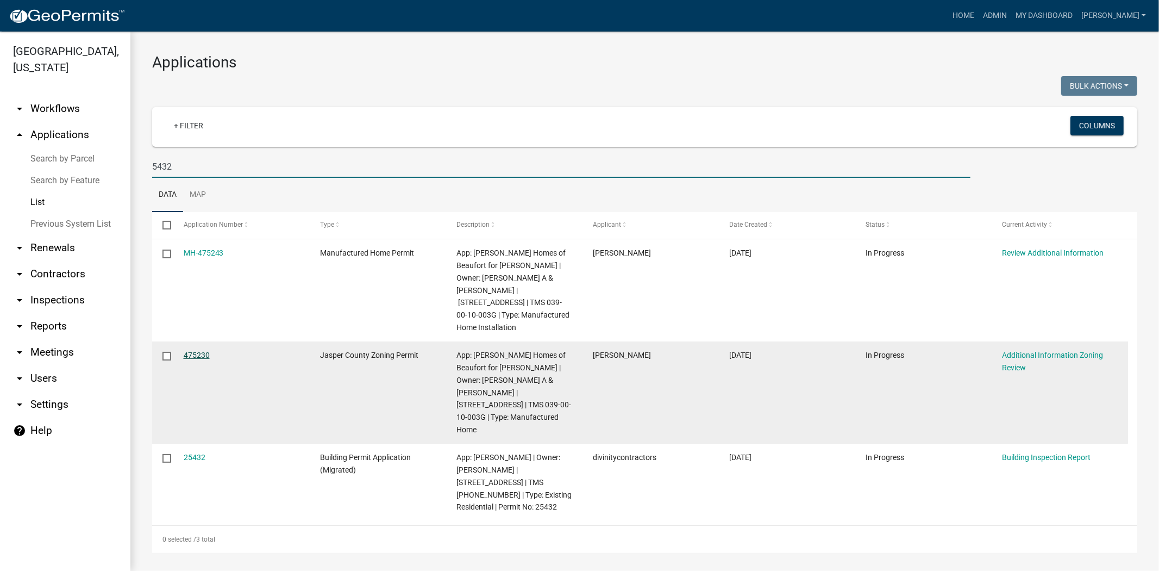
type input "5432"
click at [199, 351] on link "475230" at bounding box center [197, 355] width 26 height 9
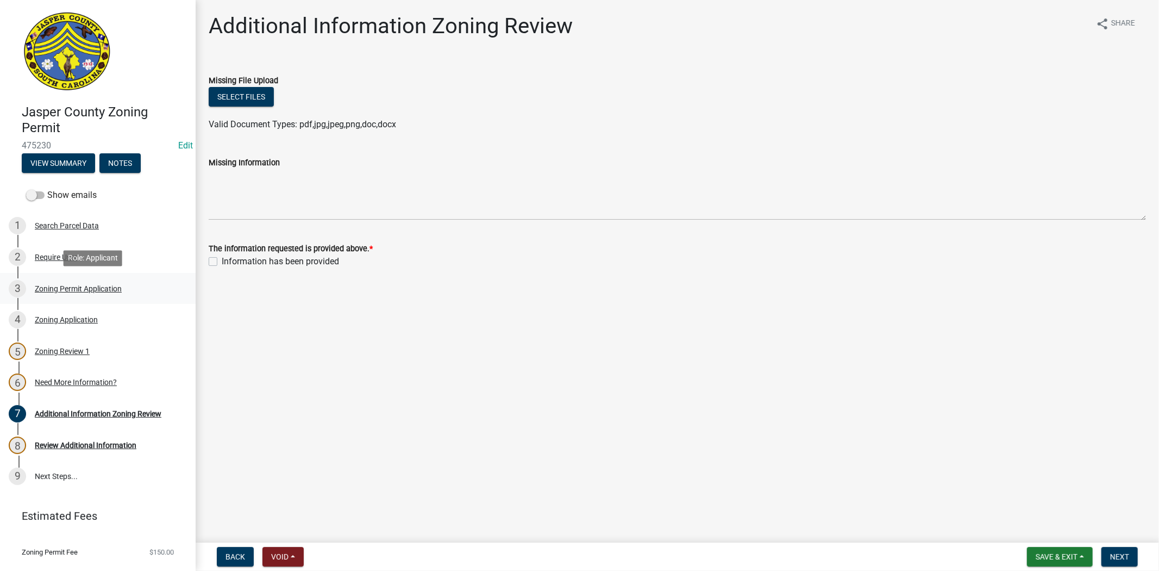
click at [49, 286] on div "Zoning Permit Application" at bounding box center [78, 289] width 87 height 8
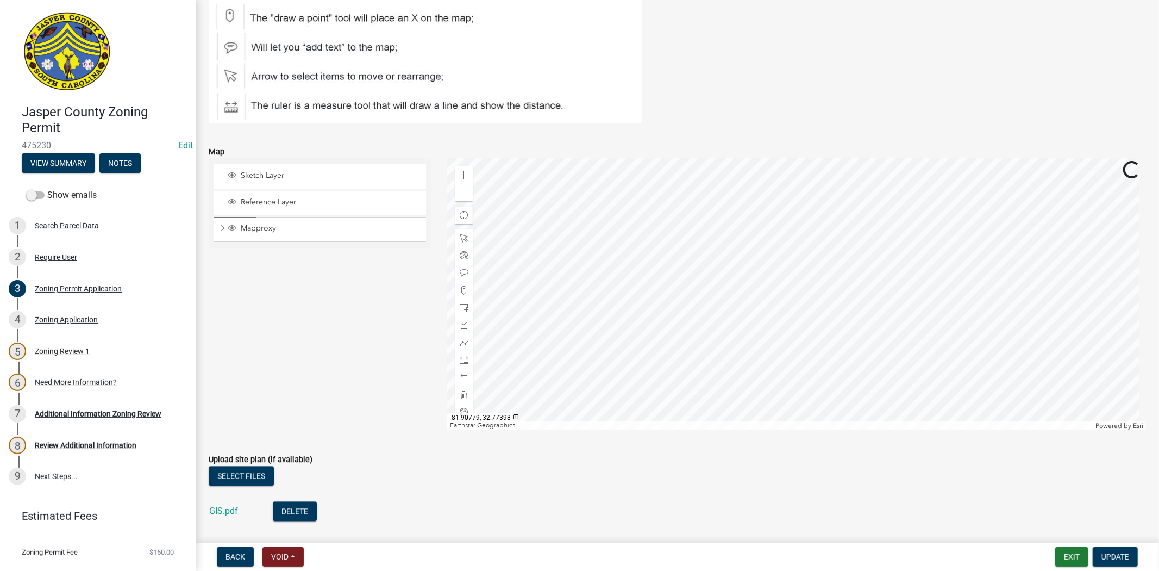
scroll to position [1932, 0]
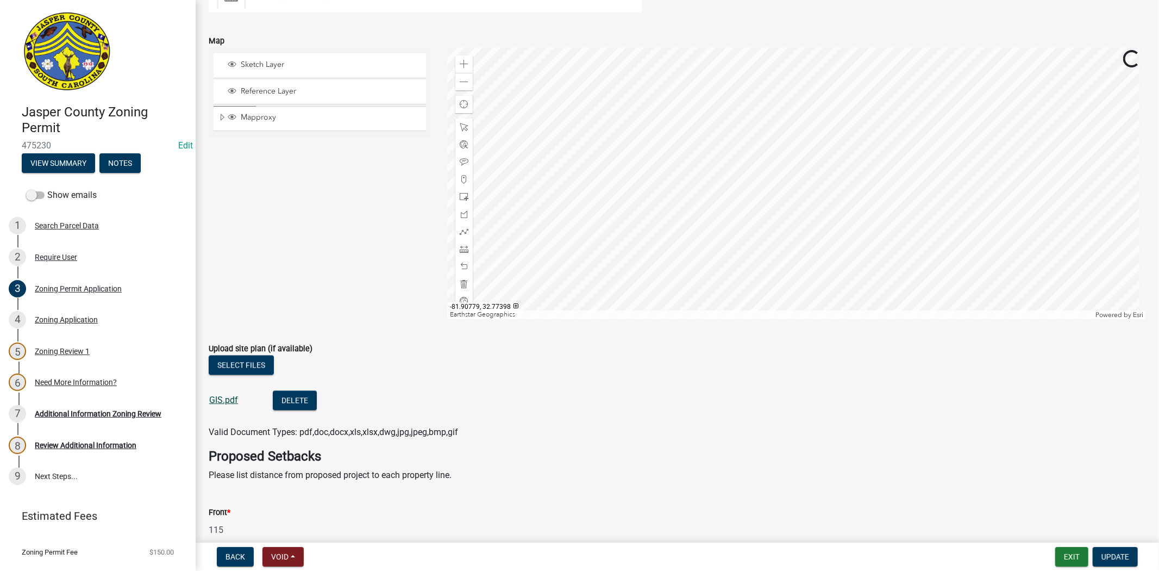
click at [226, 397] on link "GIS.pdf" at bounding box center [223, 400] width 29 height 10
